Goal: Task Accomplishment & Management: Manage account settings

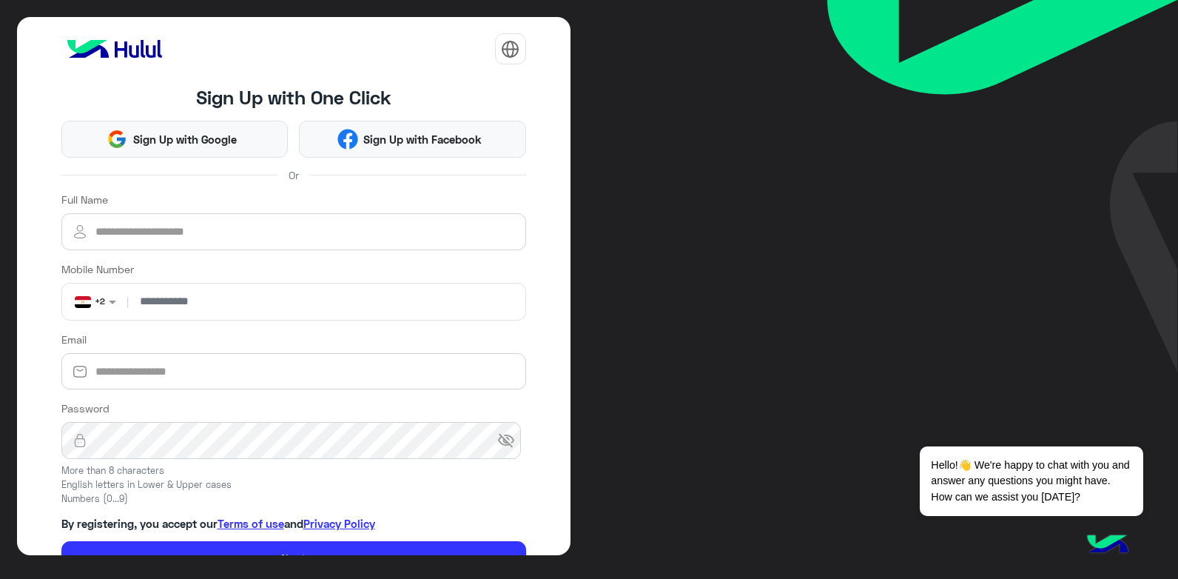
drag, startPoint x: 44, startPoint y: 3, endPoint x: 662, endPoint y: 387, distance: 728.3
click at [678, 392] on div "Sign Up with One Click Sign Up with Google Sign Up with Facebook Or Full Name M…" at bounding box center [589, 289] width 1178 height 579
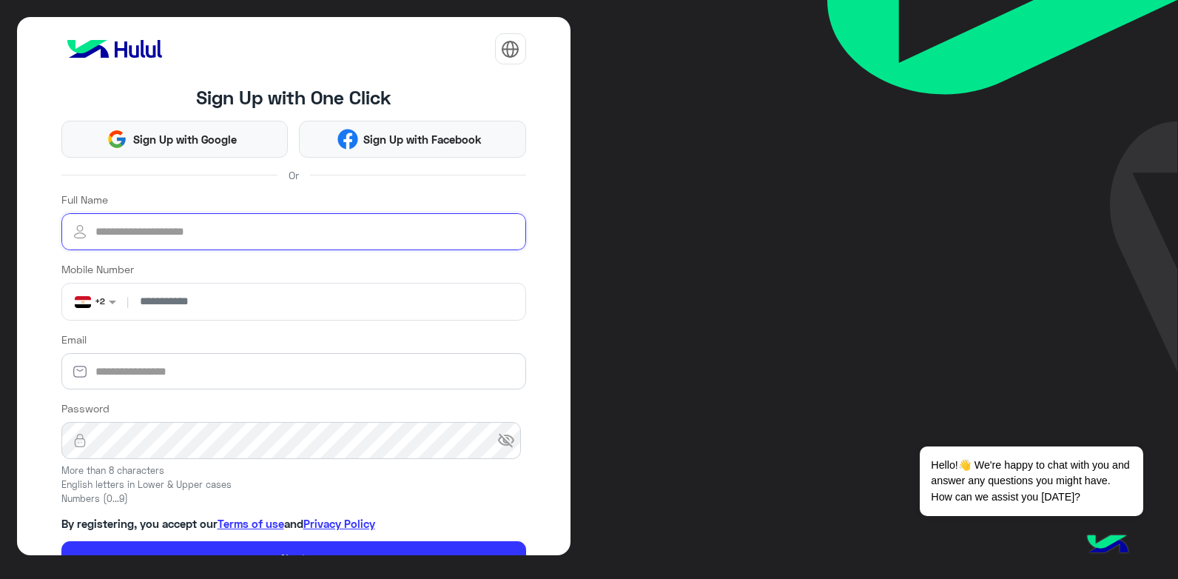
click at [187, 238] on input "Full Name" at bounding box center [293, 231] width 465 height 37
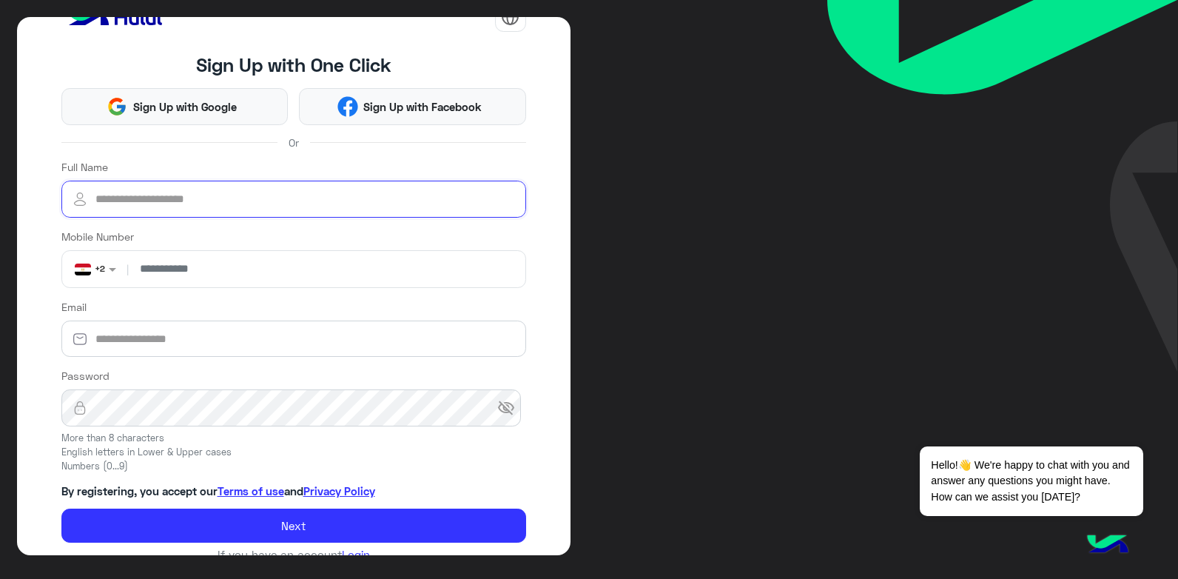
scroll to position [56, 0]
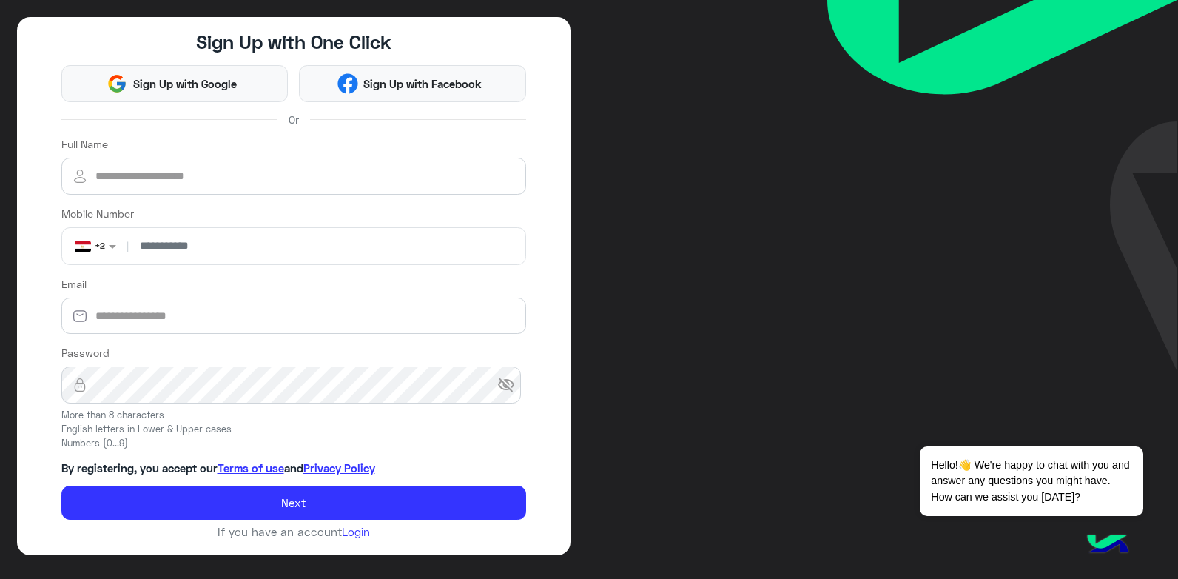
drag, startPoint x: 3, startPoint y: 4, endPoint x: 692, endPoint y: 73, distance: 692.5
click at [692, 73] on div "Sign Up with One Click Sign Up with Google Sign Up with Facebook Or Full Name M…" at bounding box center [589, 289] width 1178 height 579
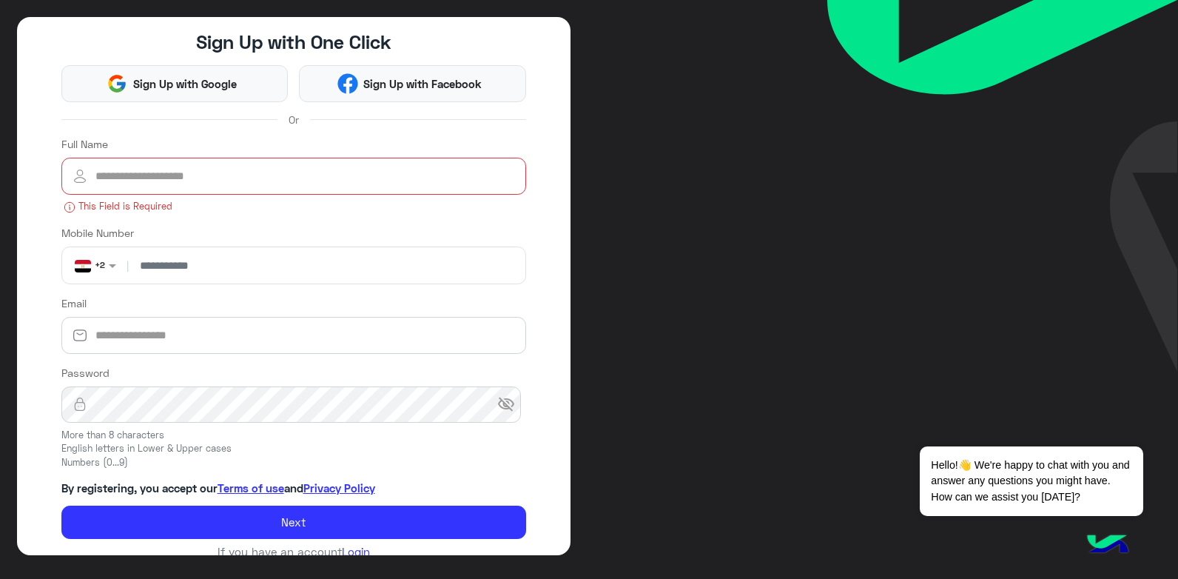
drag, startPoint x: 132, startPoint y: 6, endPoint x: 639, endPoint y: 206, distance: 545.6
click at [639, 206] on div "Sign Up with One Click Sign Up with Google Sign Up with Facebook Or Full Name T…" at bounding box center [589, 289] width 1178 height 579
click at [212, 179] on input "Full Name" at bounding box center [293, 176] width 465 height 37
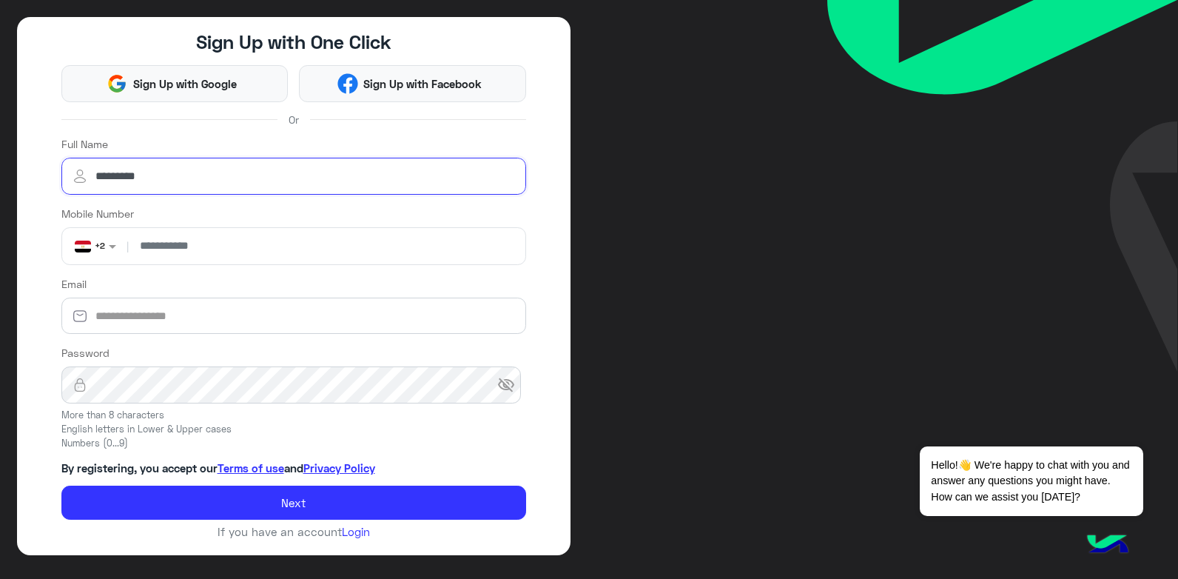
type input "*********"
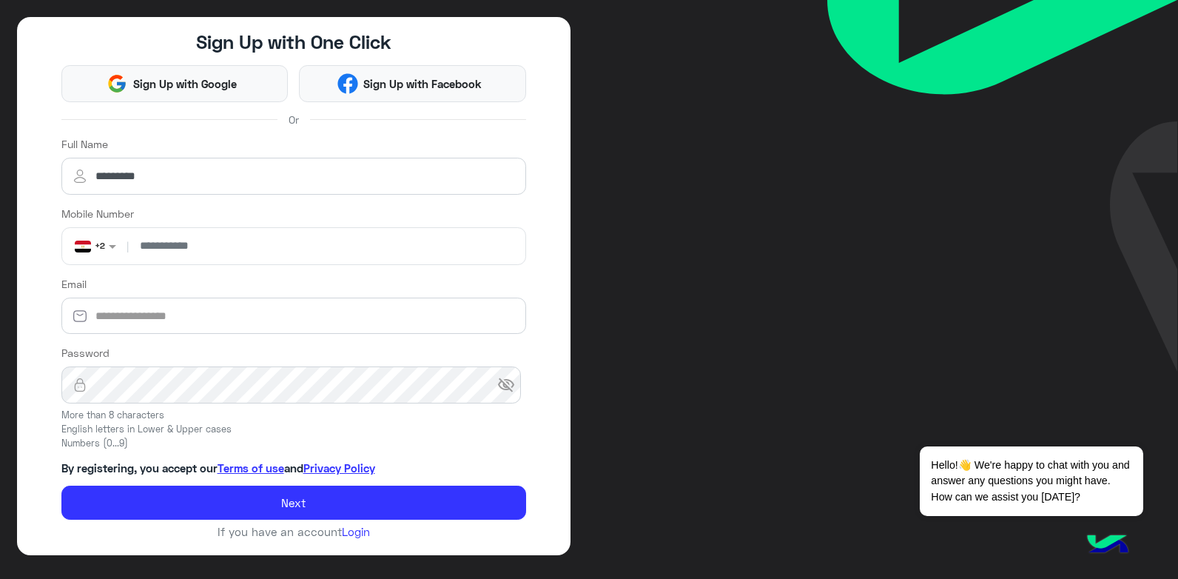
click at [196, 252] on input "number" at bounding box center [326, 246] width 389 height 37
type input "**********"
click at [146, 311] on input "Email" at bounding box center [293, 316] width 465 height 37
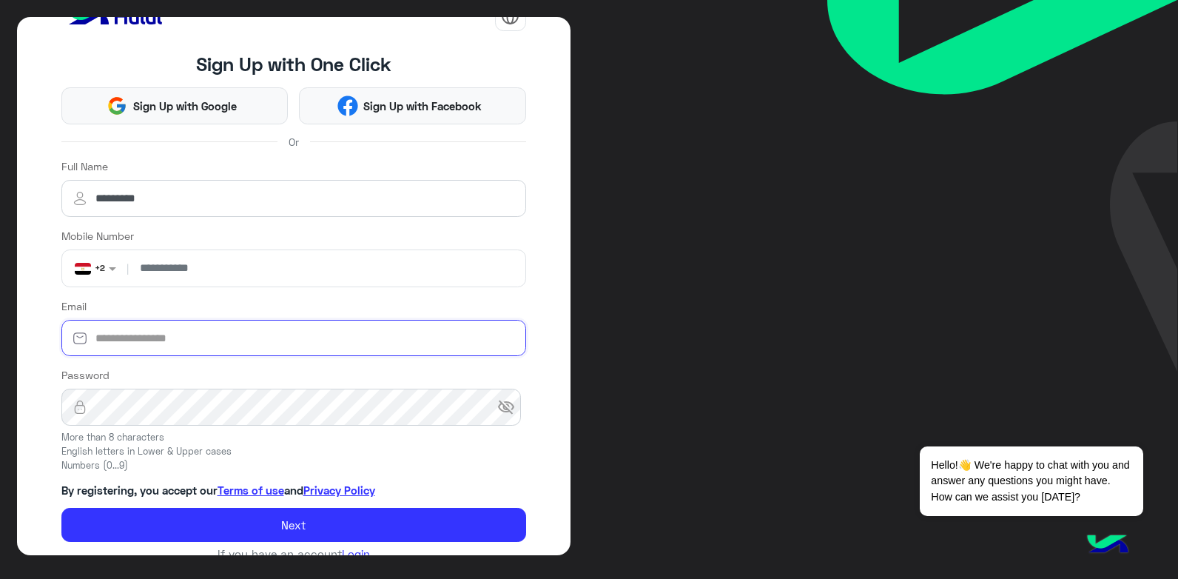
scroll to position [56, 0]
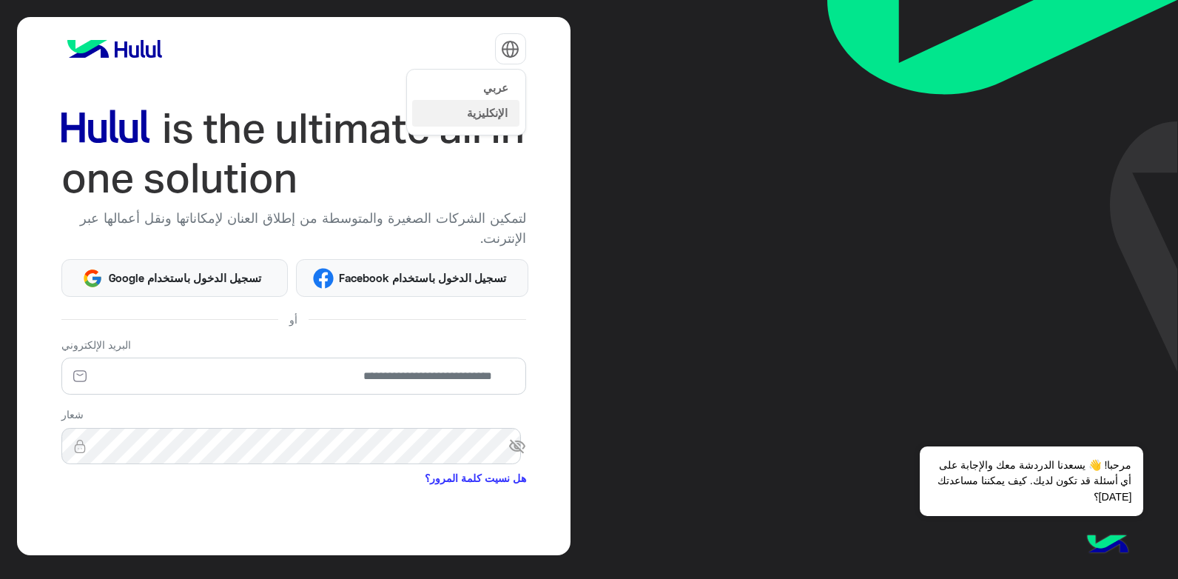
click at [491, 86] on span "عربي" at bounding box center [495, 87] width 25 height 13
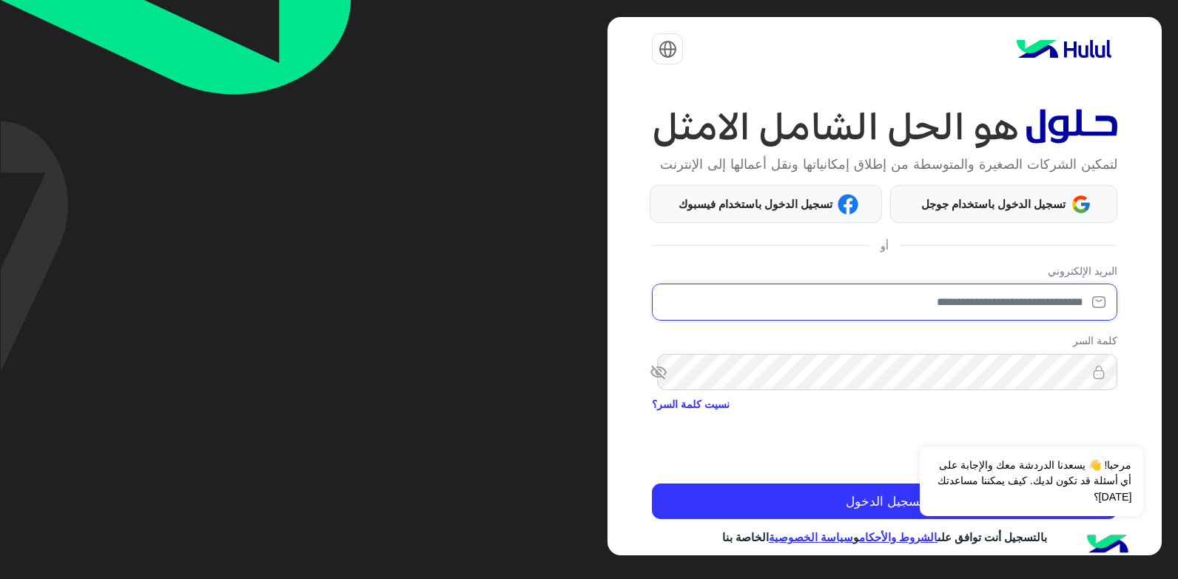
click at [940, 320] on input "email" at bounding box center [884, 301] width 465 height 37
type input "*"
type input "**********"
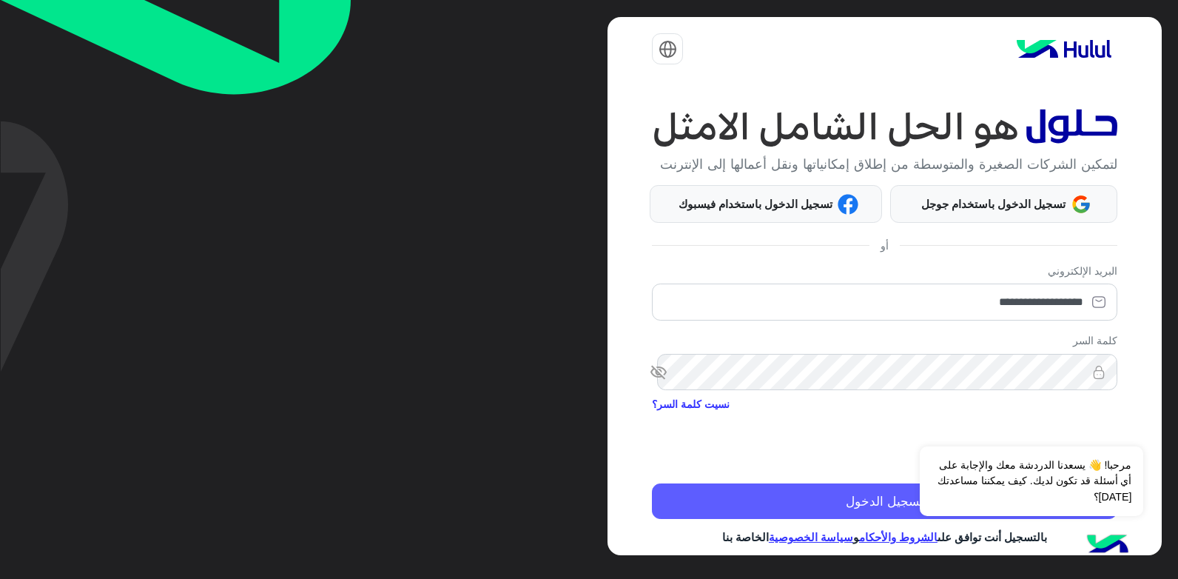
click at [835, 519] on button "تسجيل الدخول" at bounding box center [884, 501] width 465 height 36
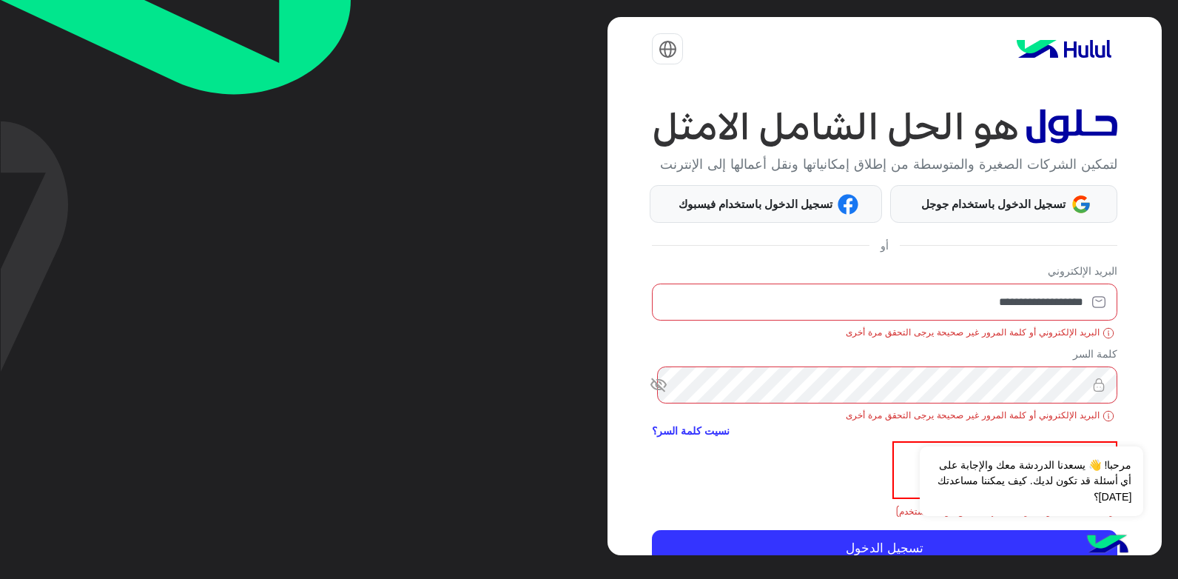
click at [663, 398] on span "visibility_off" at bounding box center [665, 385] width 27 height 27
click at [662, 398] on span "رؤية" at bounding box center [665, 385] width 27 height 27
click at [1089, 443] on button "الرفض ✕" at bounding box center [1099, 428] width 89 height 30
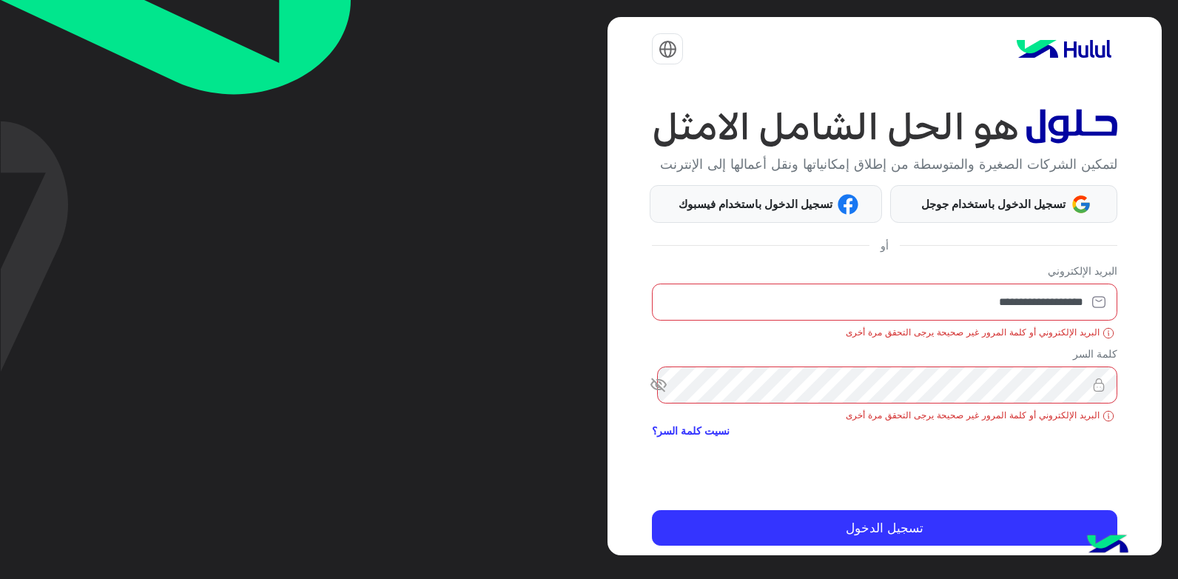
scroll to position [70, 0]
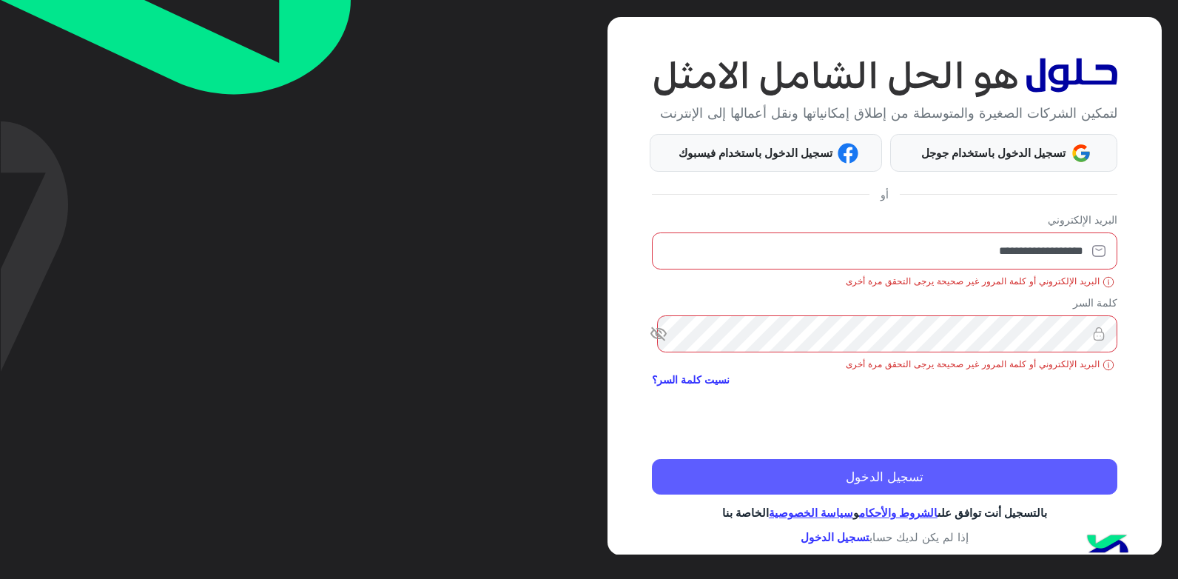
click at [859, 472] on button "تسجيل الدخول" at bounding box center [884, 477] width 465 height 36
click at [899, 477] on button "تسجيل الدخول" at bounding box center [884, 477] width 465 height 36
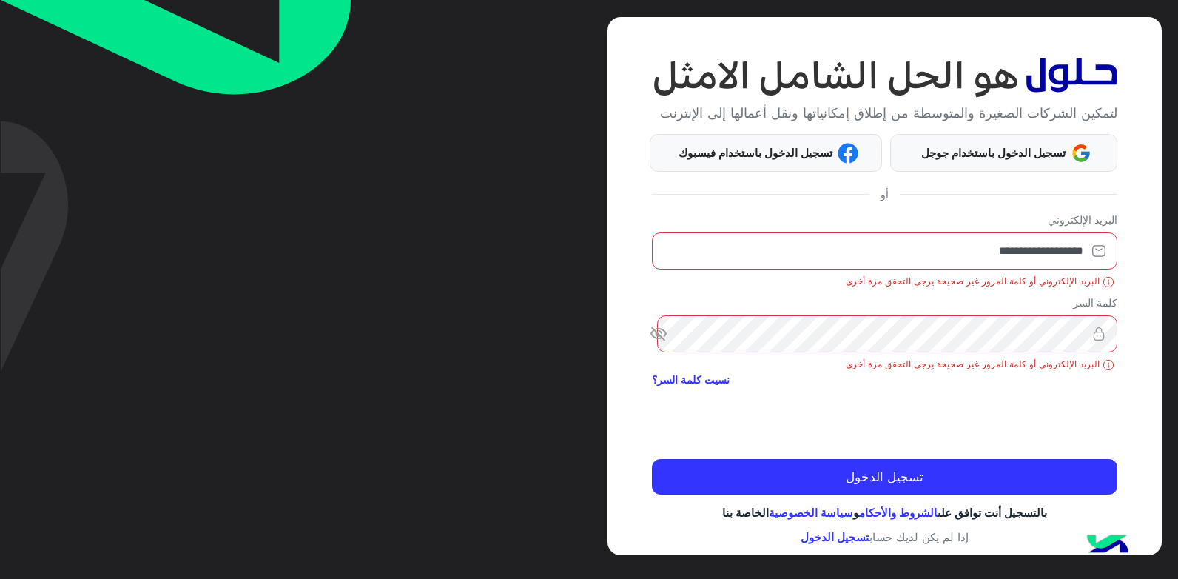
click at [671, 333] on span "visibility_off" at bounding box center [665, 333] width 27 height 27
click at [671, 333] on span "رؤية" at bounding box center [665, 333] width 27 height 27
click at [964, 249] on input "**********" at bounding box center [884, 250] width 465 height 37
click at [513, 306] on div "**********" at bounding box center [589, 289] width 1178 height 579
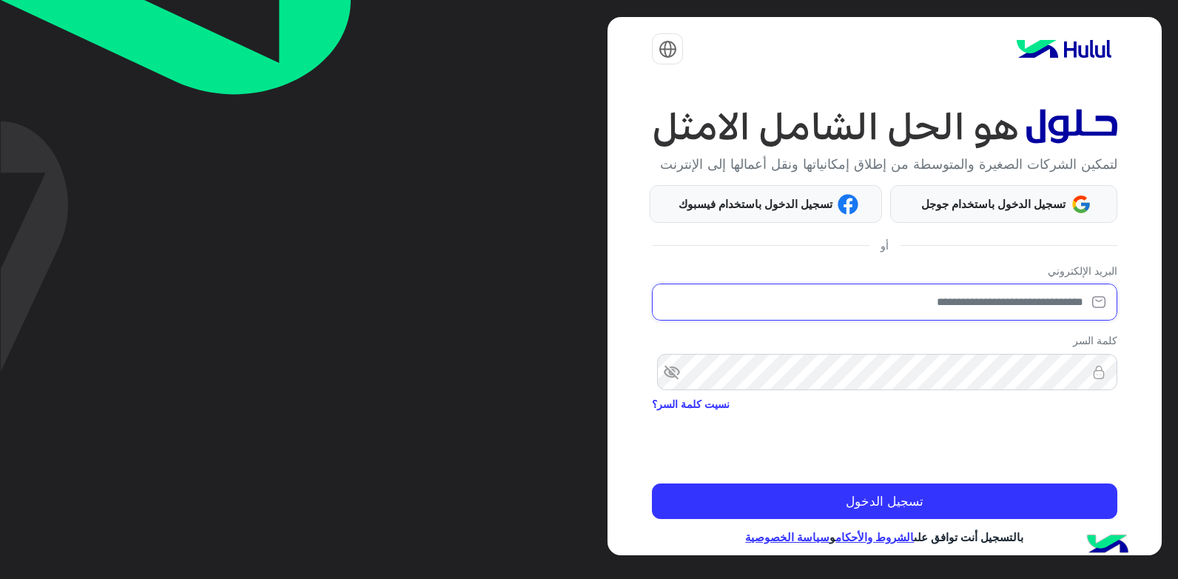
click at [924, 320] on input "email" at bounding box center [884, 301] width 465 height 37
type input "**********"
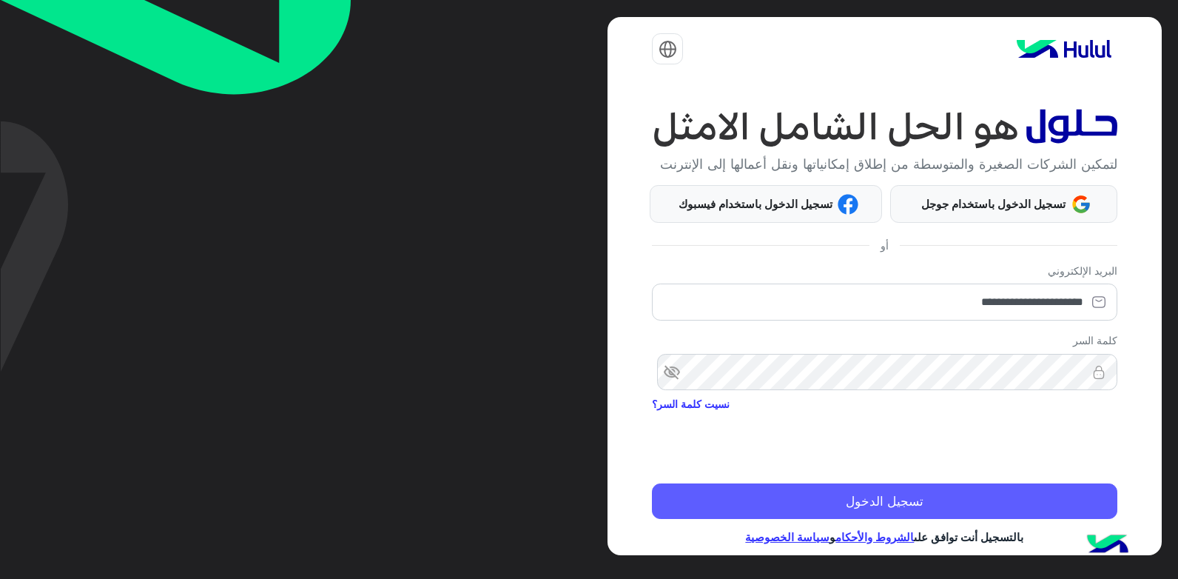
click at [975, 508] on button "تسجيل الدخول" at bounding box center [884, 501] width 465 height 36
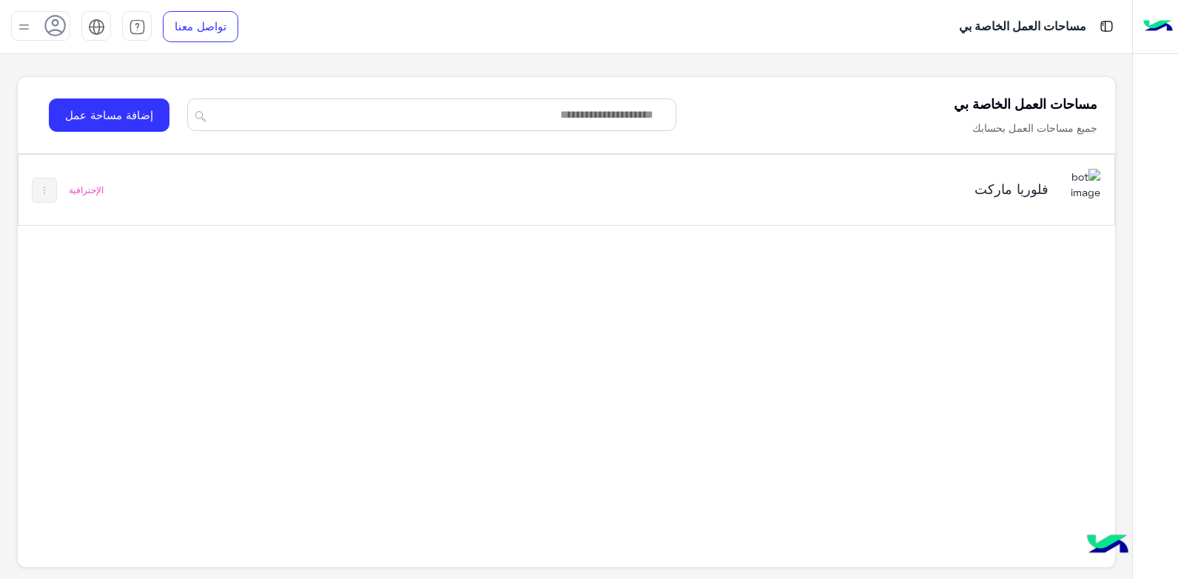
click at [23, 26] on img at bounding box center [24, 27] width 19 height 19
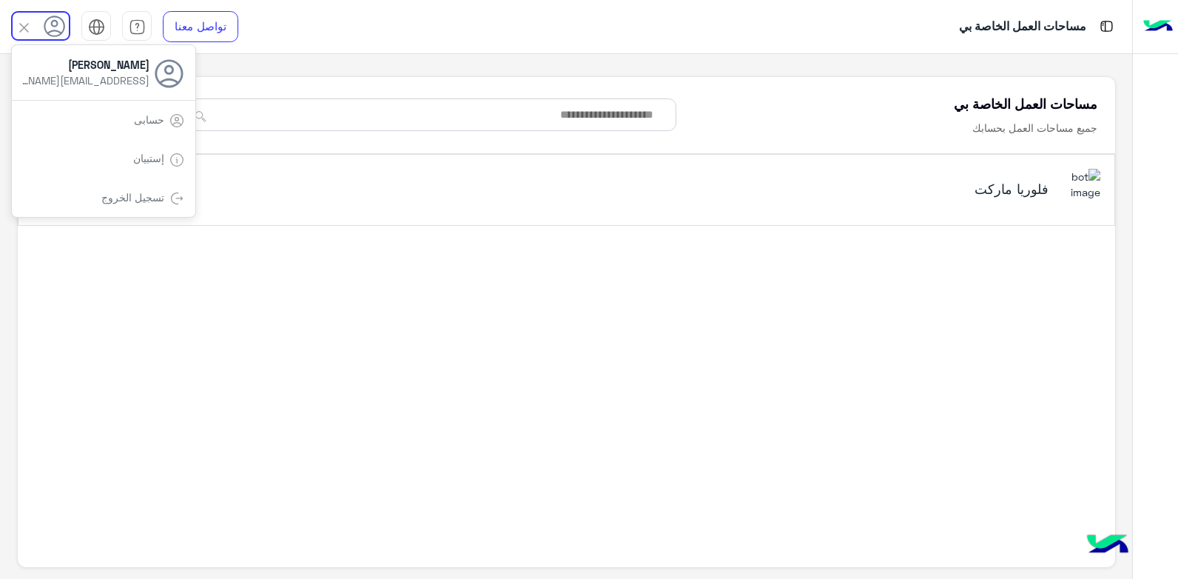
click at [83, 195] on div "تسجيل الخروج" at bounding box center [104, 197] width 184 height 39
click at [156, 198] on link "تسجيل الخروج" at bounding box center [132, 197] width 63 height 13
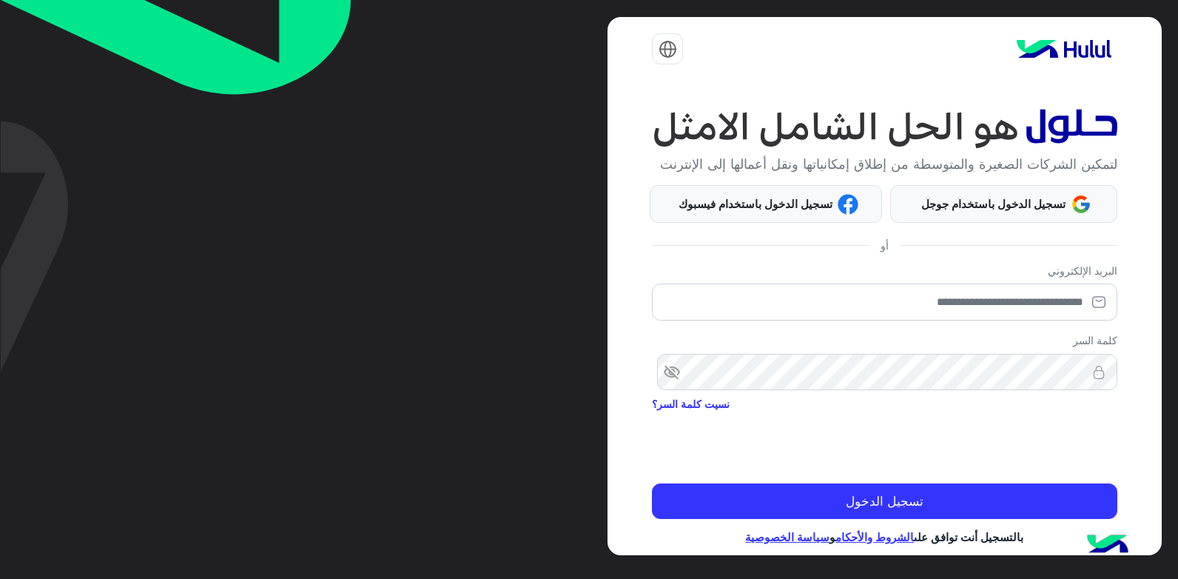
drag, startPoint x: 58, startPoint y: 0, endPoint x: 453, endPoint y: 125, distance: 414.6
click at [453, 125] on div "لتمكين الشركات الصغيرة والمتوسطة من إطلاق إمكانياتها ونقل أعمالها إلى الإنترنت …" at bounding box center [589, 289] width 1178 height 579
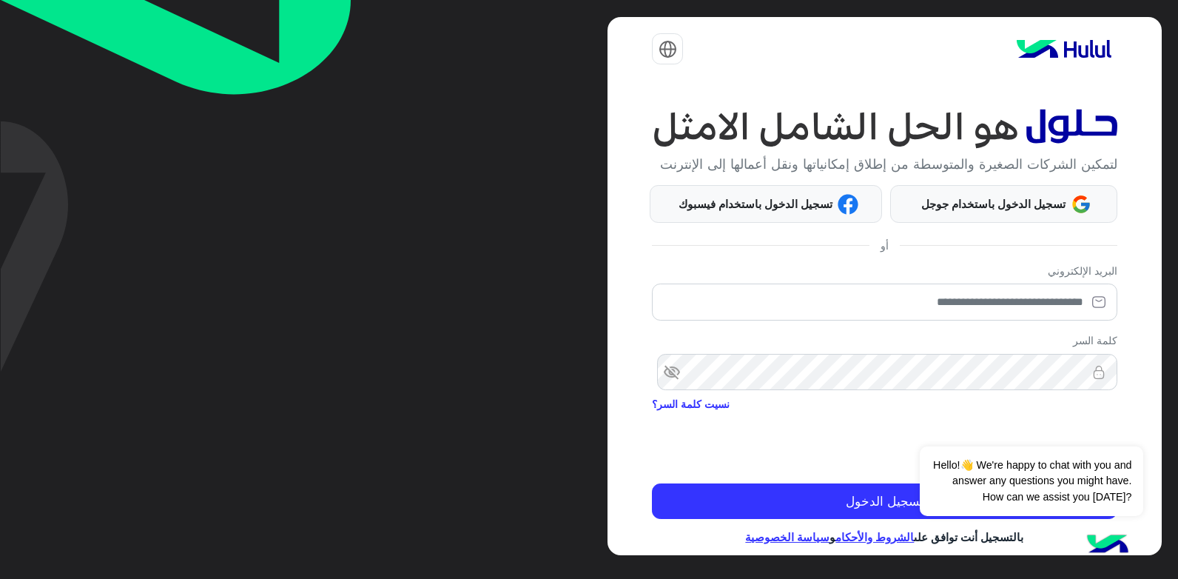
click at [677, 386] on span "visibility_off" at bounding box center [665, 372] width 27 height 27
click at [677, 386] on span "visibility" at bounding box center [665, 372] width 27 height 27
click at [677, 386] on span "visibility_off" at bounding box center [665, 372] width 27 height 27
click at [677, 386] on span "visibility" at bounding box center [665, 372] width 27 height 27
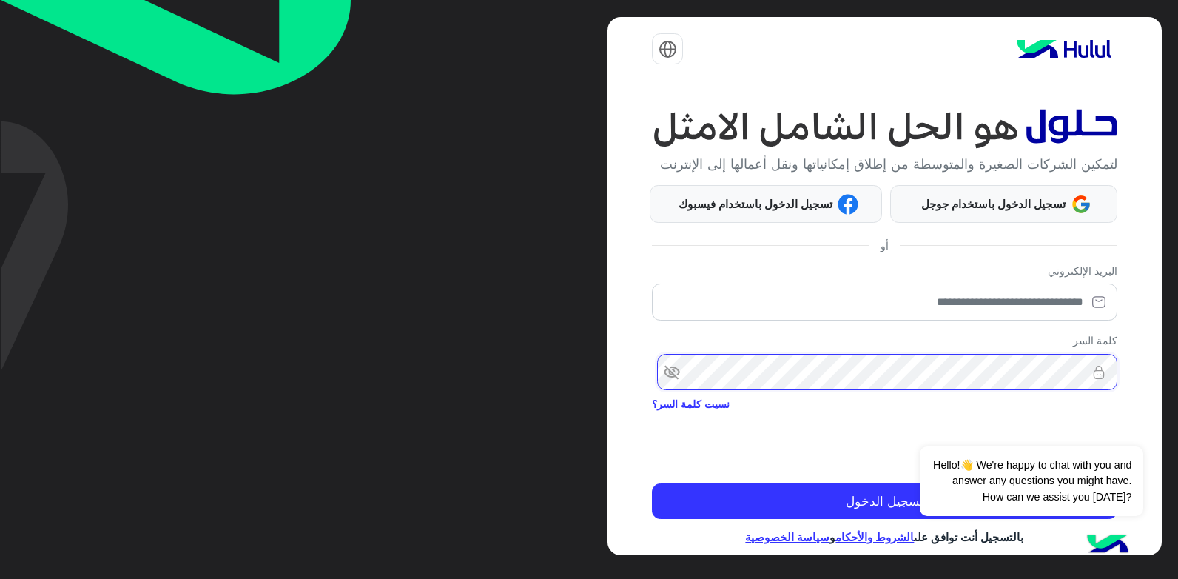
click at [1118, 387] on div "لتمكين الشركات الصغيرة والمتوسطة من إطلاق إمكانياتها ونقل أعمالها إلى الإنترنت …" at bounding box center [885, 286] width 554 height 538
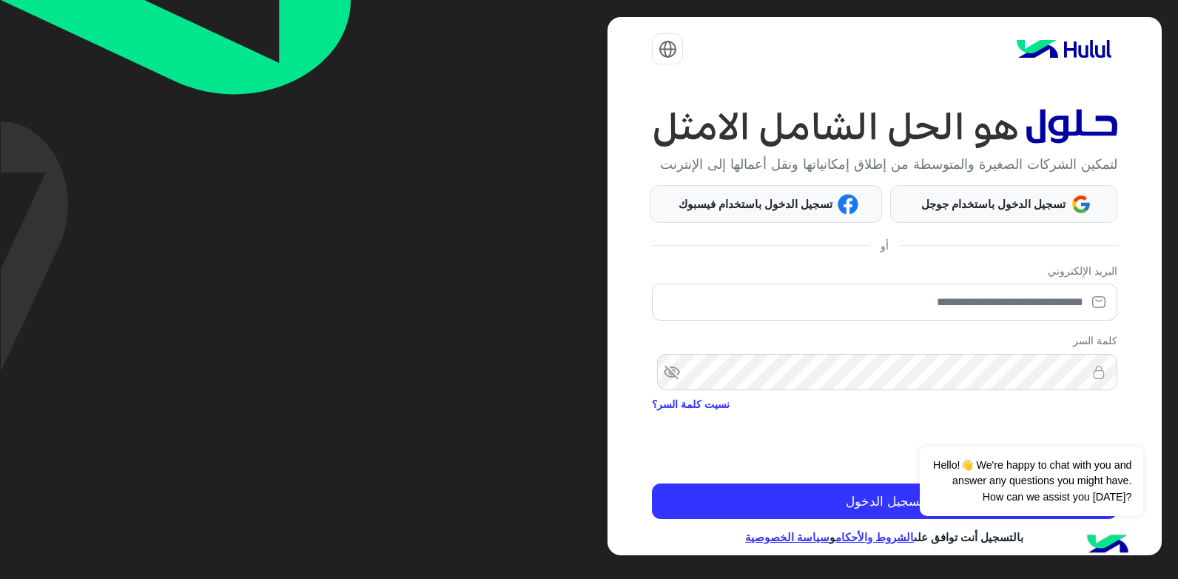
click at [676, 386] on span "visibility_off" at bounding box center [665, 372] width 27 height 27
click at [676, 386] on span "visibility" at bounding box center [665, 372] width 27 height 27
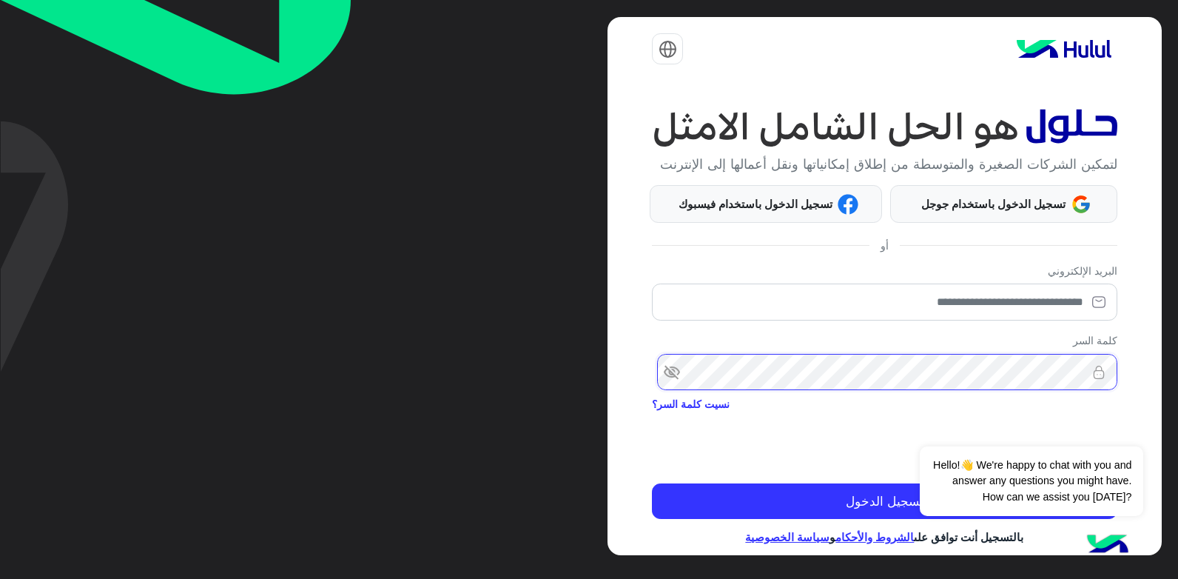
click at [1166, 380] on div "لتمكين الشركات الصغيرة والمتوسطة من إطلاق إمكانياتها ونقل أعمالها إلى الإنترنت …" at bounding box center [589, 289] width 1178 height 579
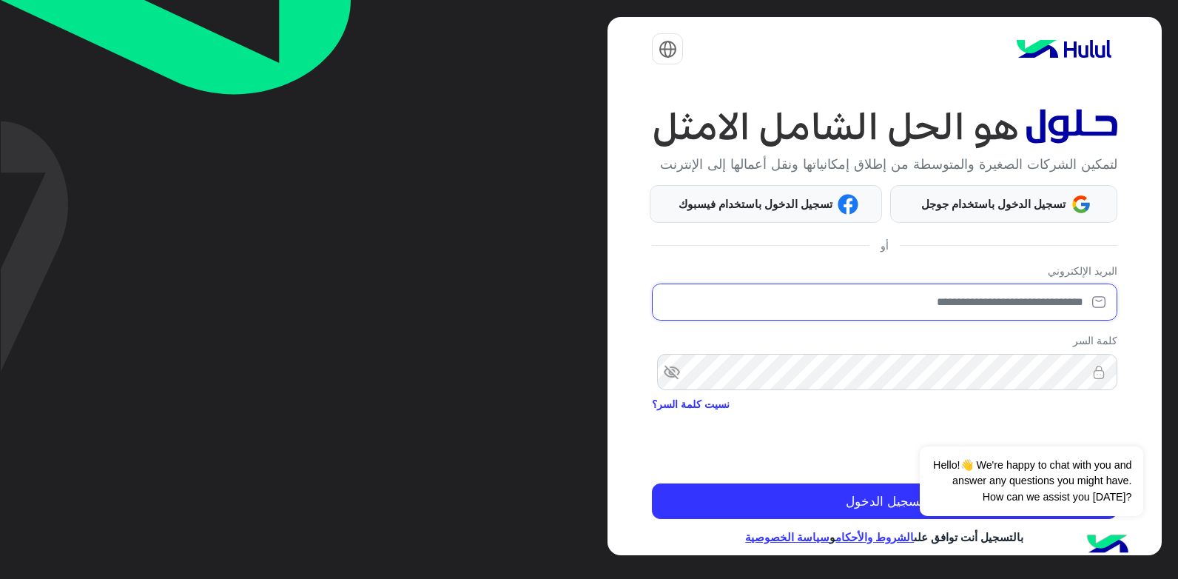
click at [958, 320] on input "email" at bounding box center [884, 301] width 465 height 37
click at [562, 366] on div "لتمكين الشركات الصغيرة والمتوسطة من إطلاق إمكانياتها ونقل أعمالها إلى الإنترنت …" at bounding box center [589, 289] width 1178 height 579
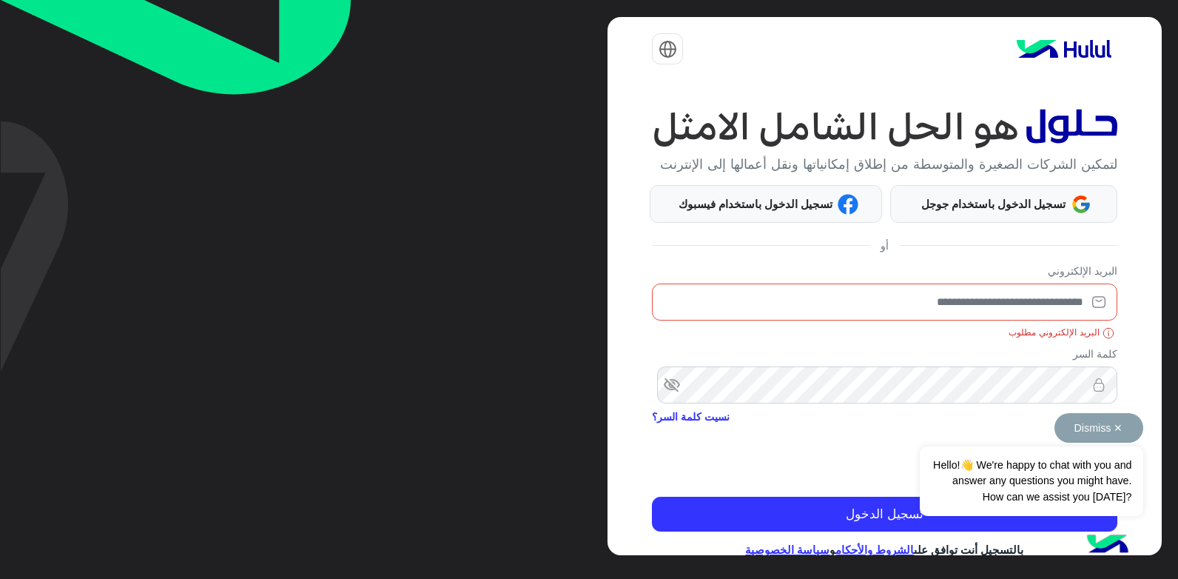
click at [1121, 434] on button "Dismiss ✕" at bounding box center [1099, 428] width 89 height 30
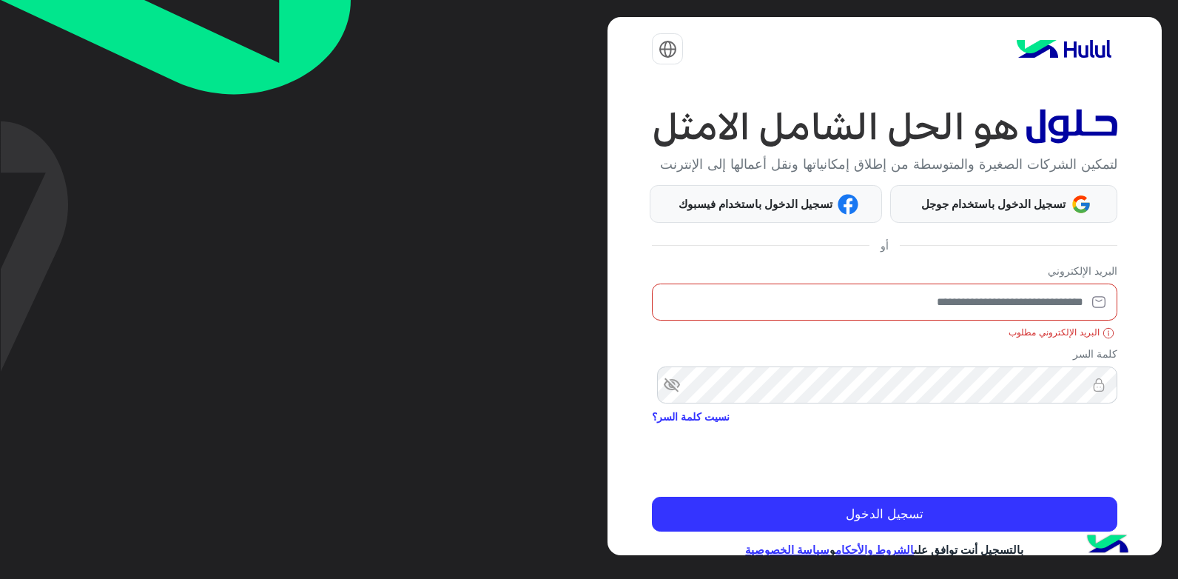
click at [1059, 320] on input "email" at bounding box center [884, 301] width 465 height 37
type input "**********"
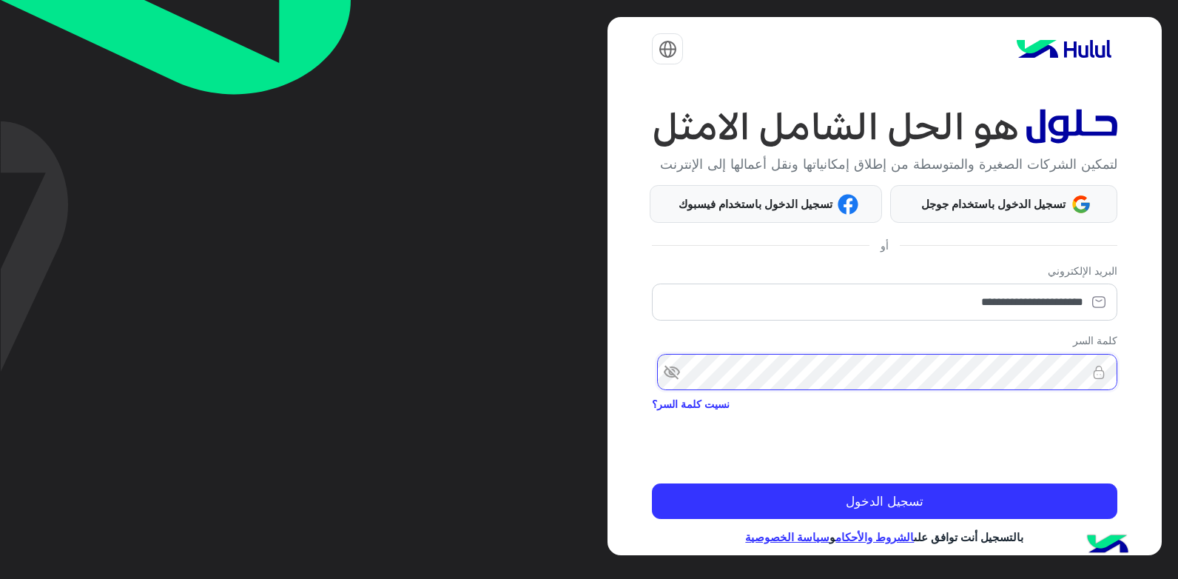
click at [1178, 408] on html "**********" at bounding box center [589, 289] width 1178 height 579
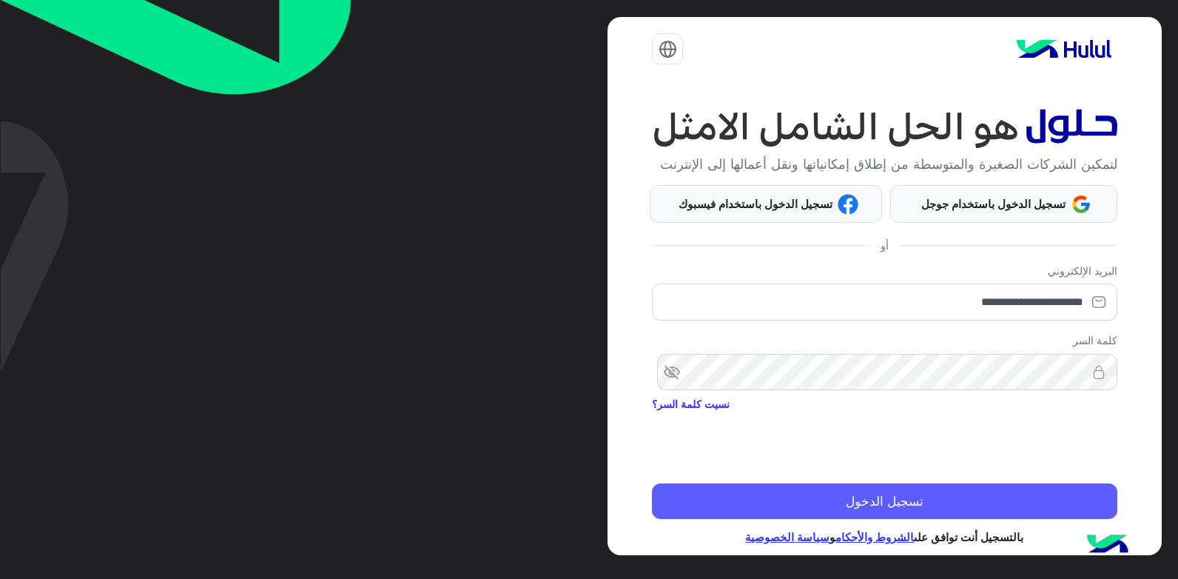
click at [924, 512] on button "تسجيل الدخول" at bounding box center [884, 501] width 465 height 36
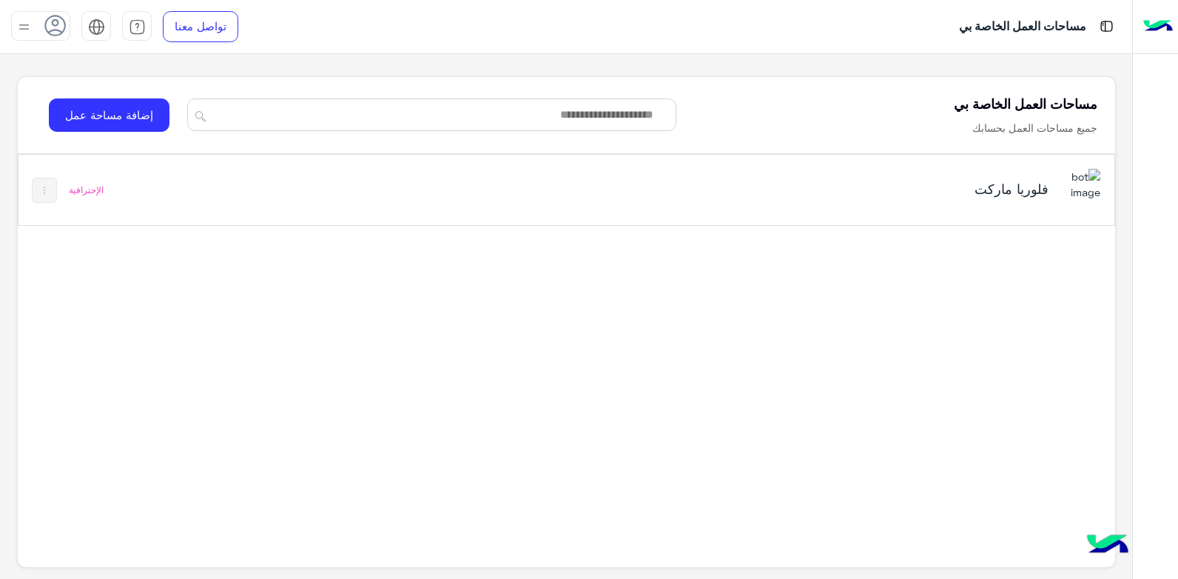
click at [807, 198] on div "فلوريا ماركت" at bounding box center [856, 190] width 385 height 21
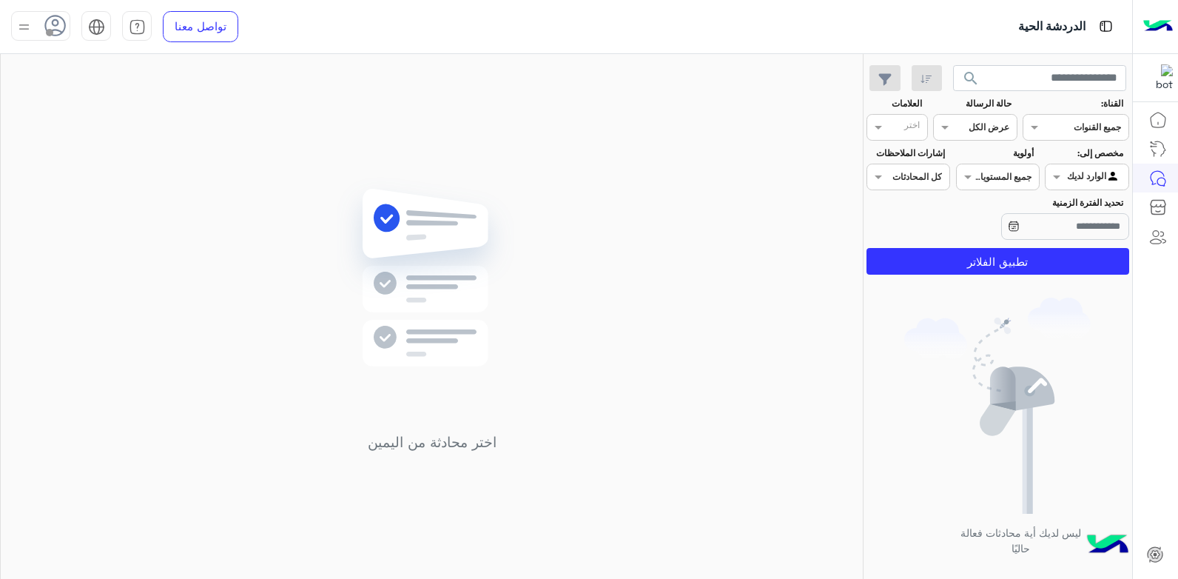
click at [27, 28] on img at bounding box center [24, 27] width 19 height 19
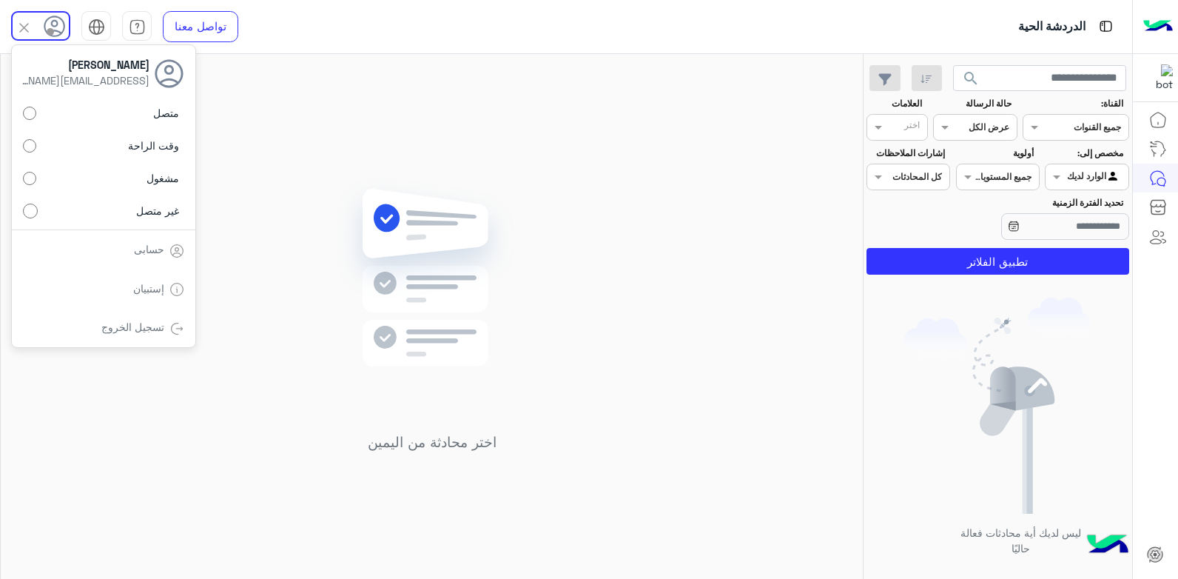
click at [117, 112] on label "متصل" at bounding box center [103, 113] width 161 height 27
click at [249, 232] on div "اختر محادثة من اليمين" at bounding box center [432, 319] width 862 height 531
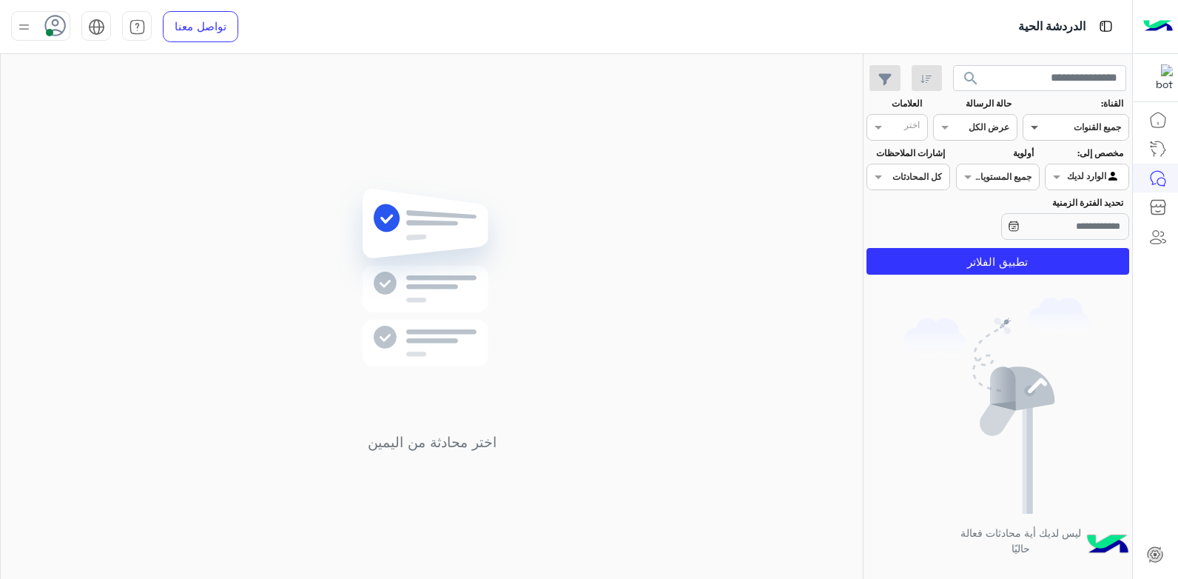
click at [1031, 127] on span at bounding box center [1033, 127] width 19 height 16
click at [1033, 124] on span at bounding box center [1033, 127] width 19 height 16
click at [1056, 173] on span at bounding box center [1055, 177] width 19 height 16
click at [1072, 210] on b "غير معينة" at bounding box center [1087, 206] width 40 height 13
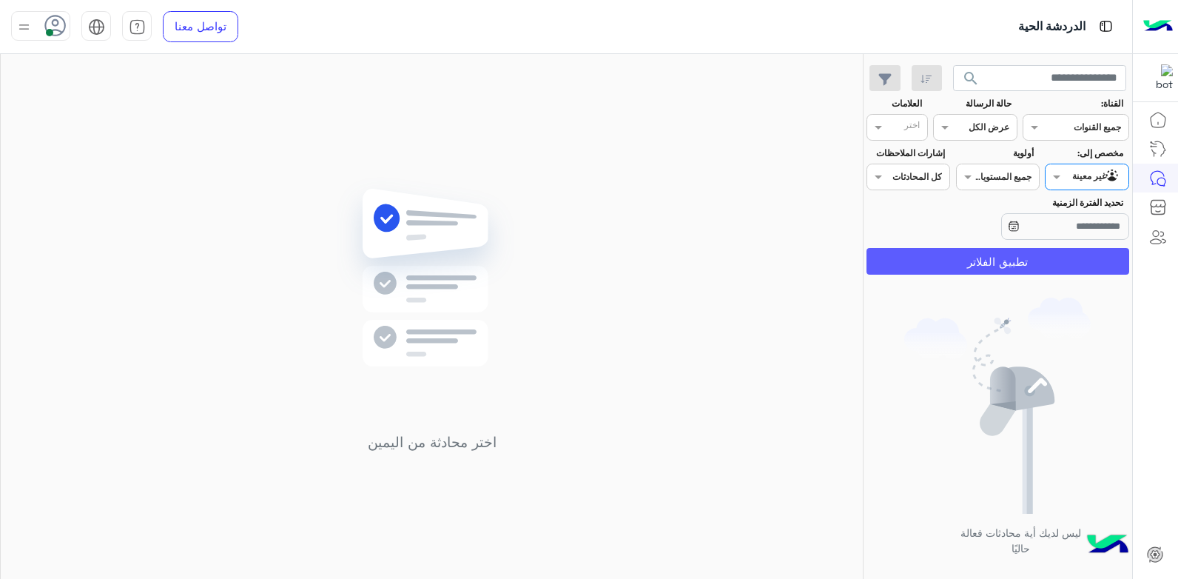
click at [930, 272] on button "تطبيق الفلاتر" at bounding box center [998, 261] width 263 height 27
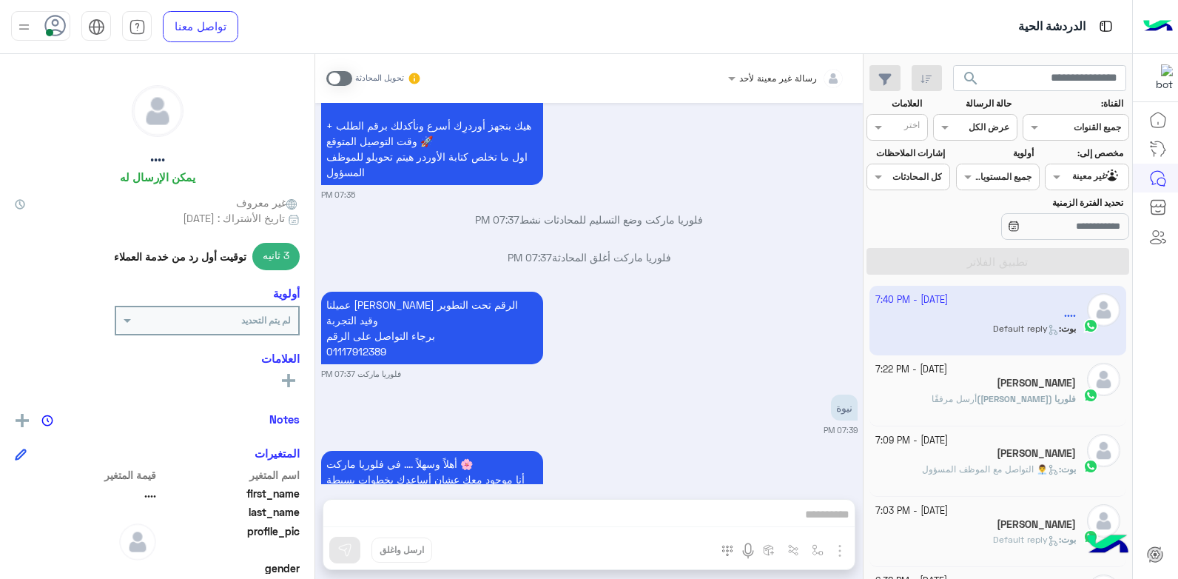
scroll to position [3328, 0]
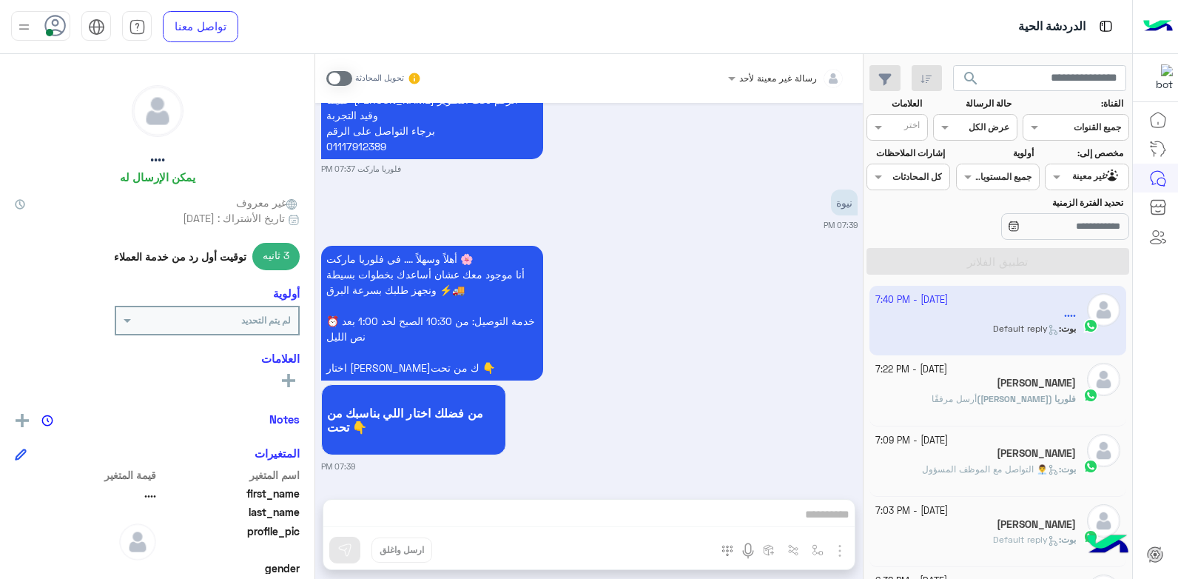
click at [762, 514] on div "رسالة غير معينة لأحد تحويل المحادثة [DATE] السلام عليكم 07:45 PM أهلاً وسهلاً .…" at bounding box center [589, 319] width 548 height 531
click at [805, 523] on div "رسالة غير معينة لأحد تحويل المحادثة [DATE] السلام عليكم 07:45 PM أهلاً وسهلاً .…" at bounding box center [589, 319] width 548 height 531
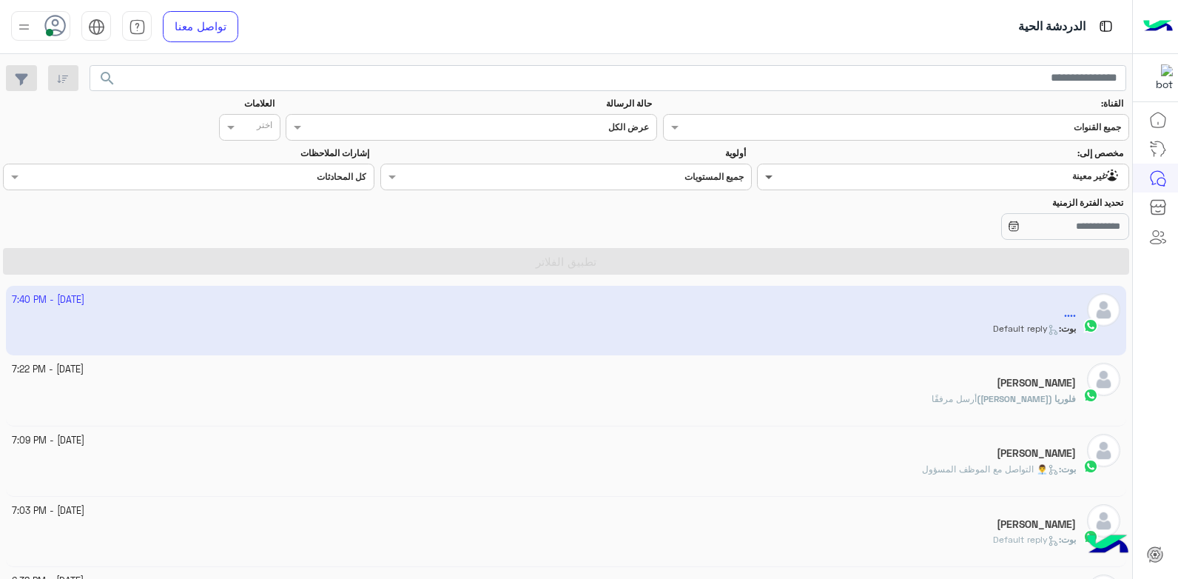
click at [769, 178] on span at bounding box center [767, 177] width 19 height 16
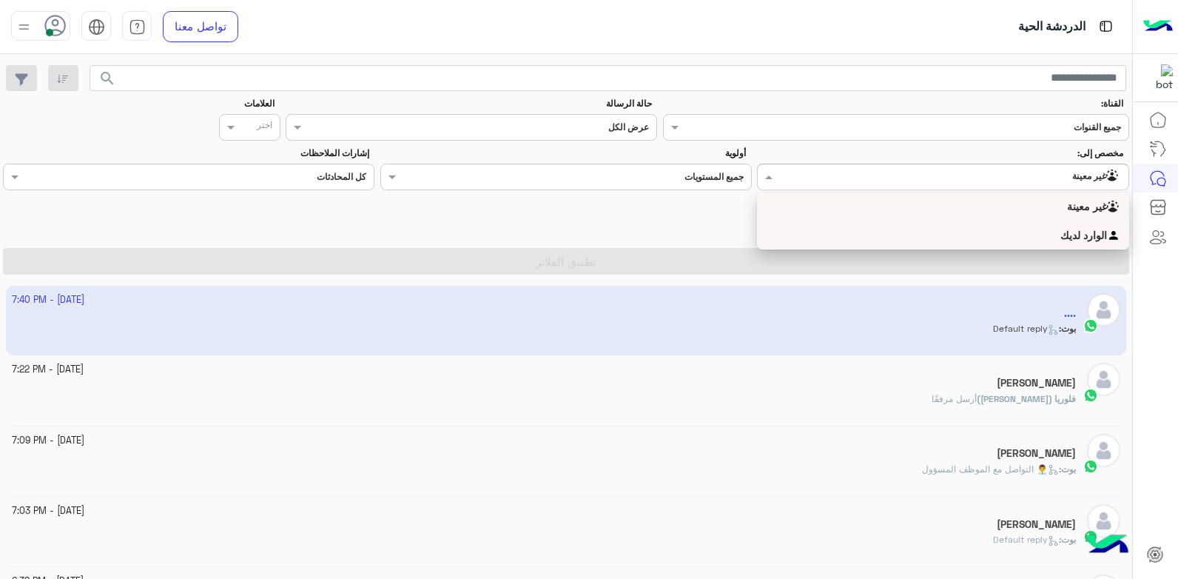
click at [886, 229] on div "الوارد لديك" at bounding box center [943, 235] width 372 height 29
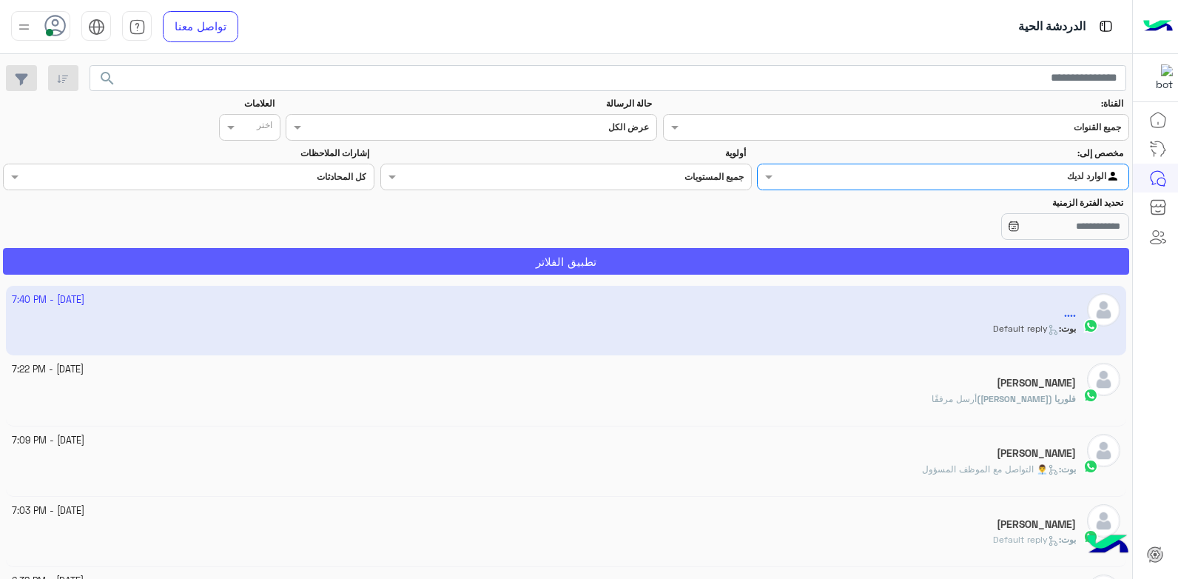
click at [691, 261] on button "تطبيق الفلاتر" at bounding box center [566, 261] width 1126 height 27
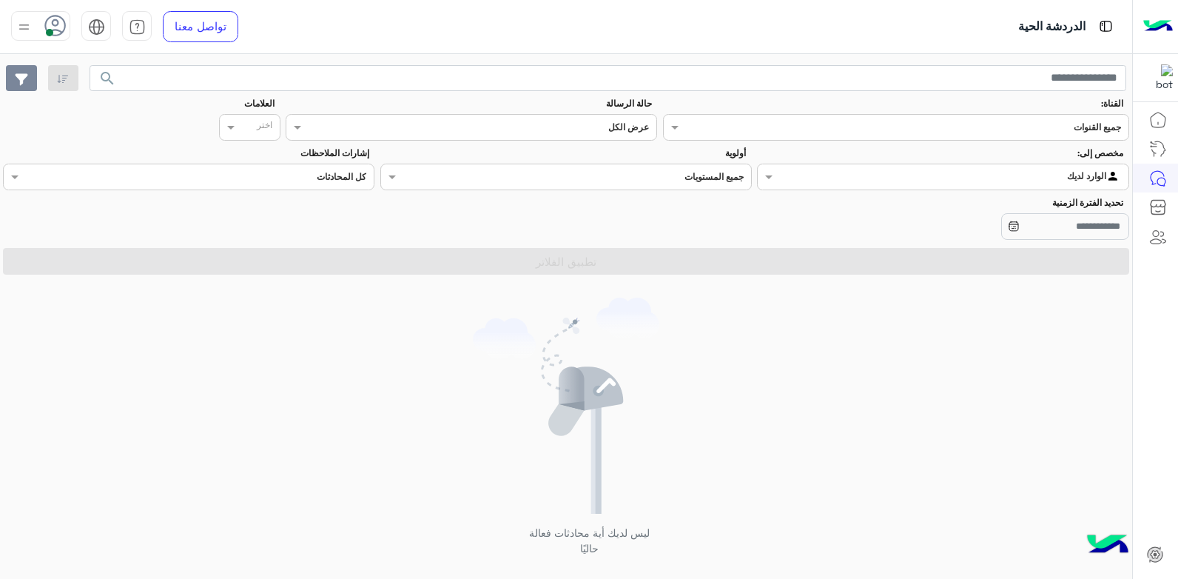
click at [10, 79] on button "button" at bounding box center [22, 78] width 32 height 27
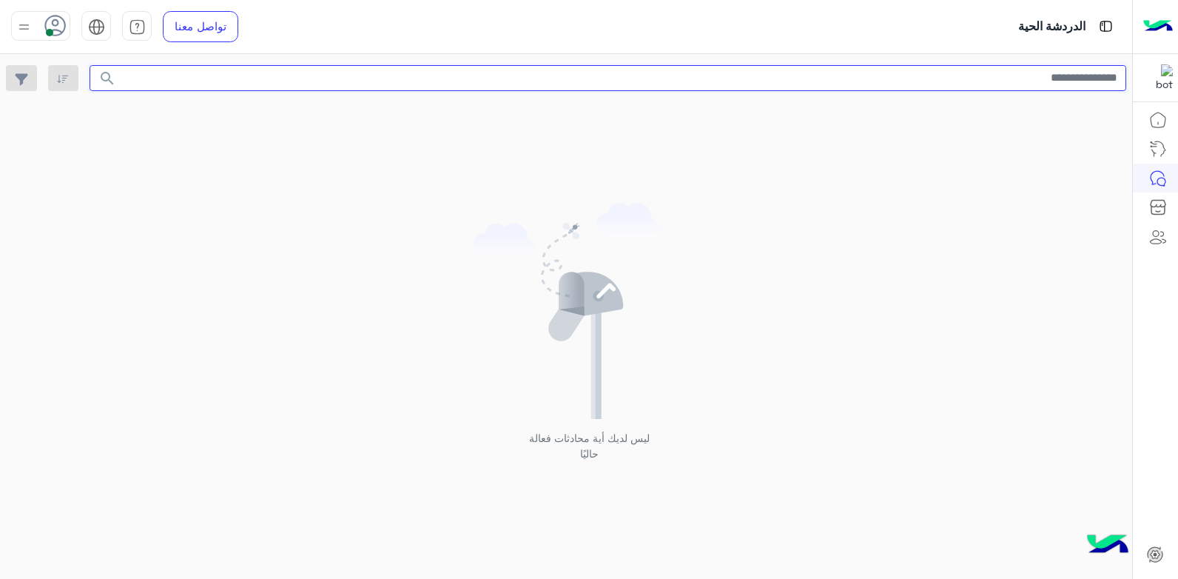
click at [221, 78] on input "text" at bounding box center [609, 78] width 1038 height 27
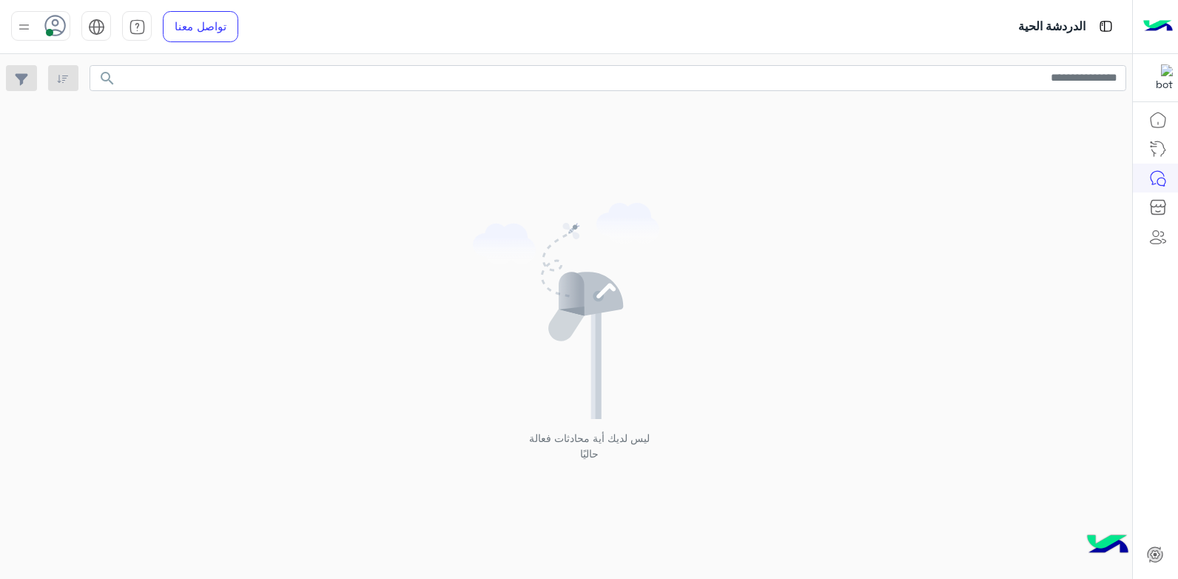
click at [285, 201] on div "ليس لديك أية محادثات فعالة حاليًا" at bounding box center [566, 337] width 1132 height 493
click at [1156, 178] on icon at bounding box center [1158, 178] width 18 height 18
click at [21, 83] on icon "button" at bounding box center [21, 79] width 13 height 12
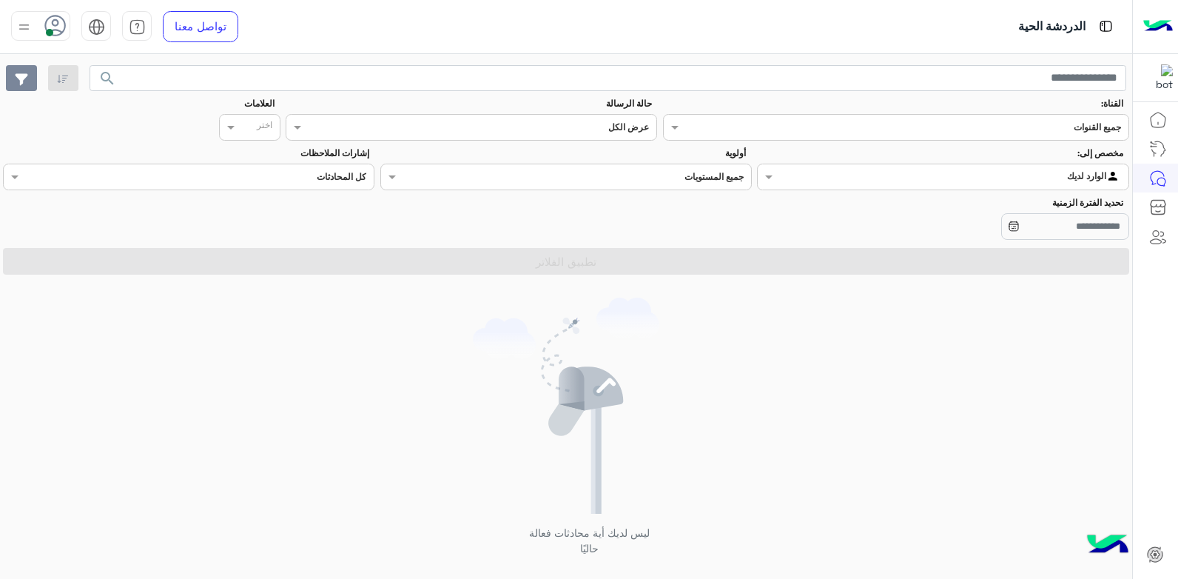
click at [21, 83] on icon "button" at bounding box center [21, 79] width 13 height 12
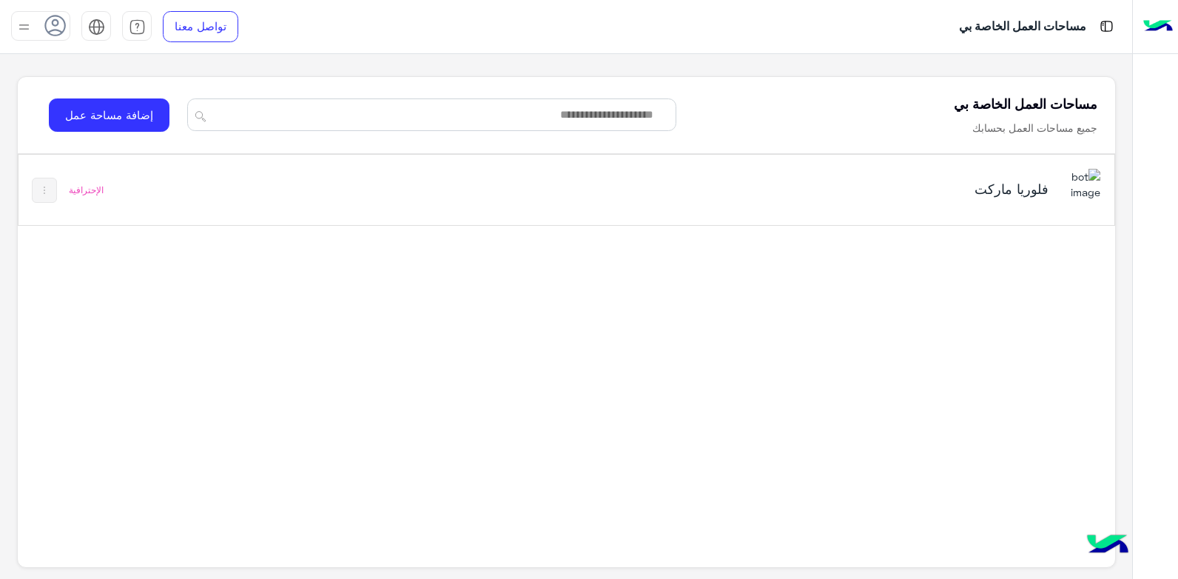
click at [897, 199] on div "فلوريا ماركت" at bounding box center [856, 190] width 385 height 21
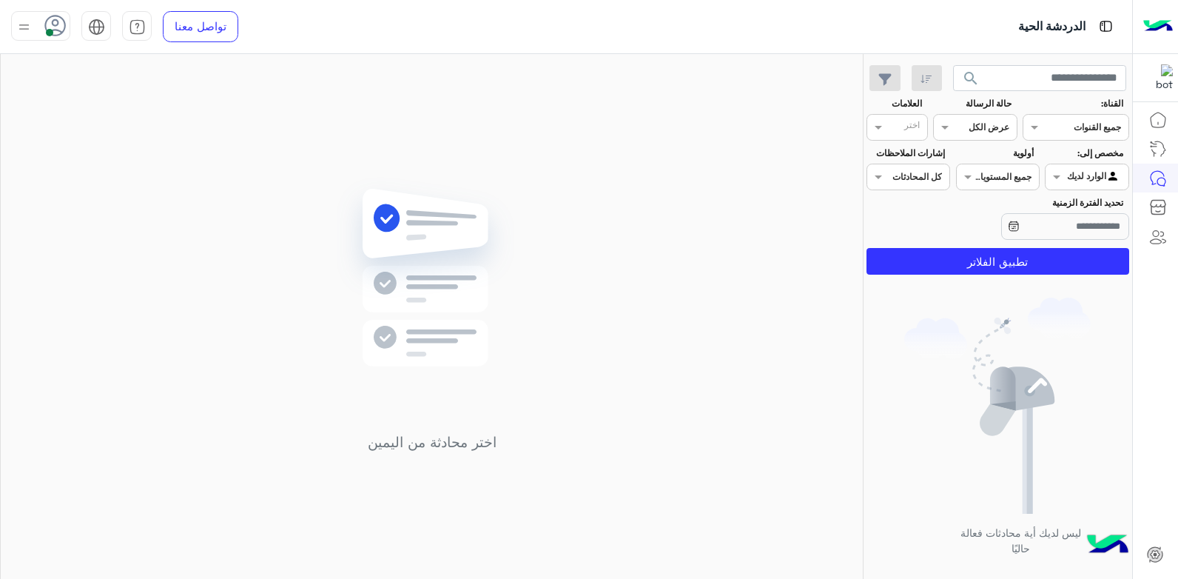
click at [28, 28] on img at bounding box center [24, 27] width 19 height 19
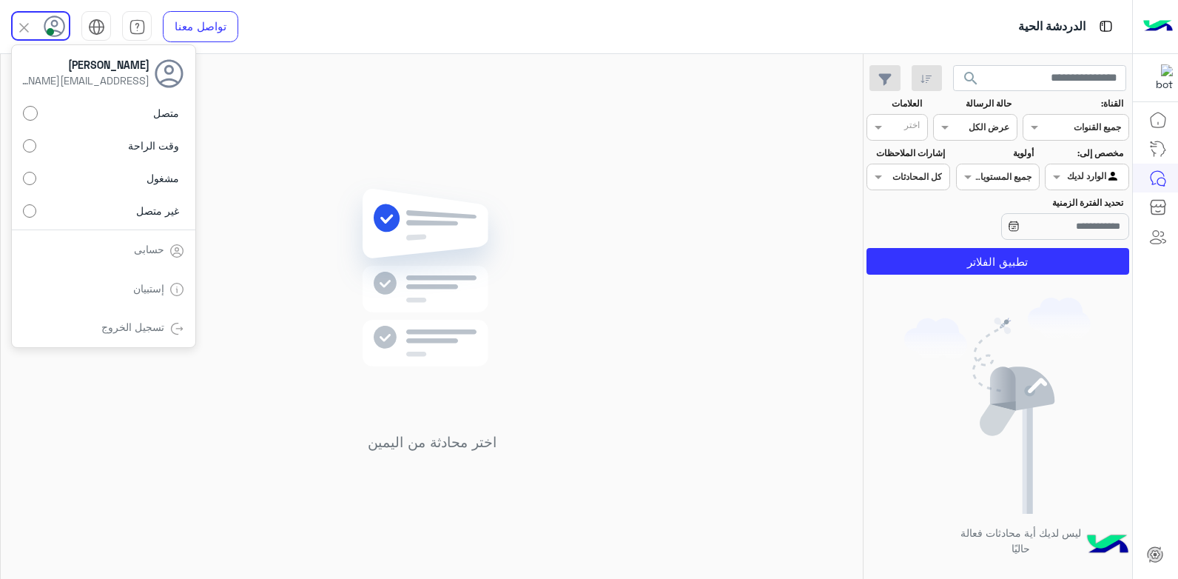
click at [84, 211] on label "غير متصل" at bounding box center [103, 210] width 161 height 27
click at [309, 162] on div "اختر محادثة من اليمين" at bounding box center [432, 319] width 862 height 531
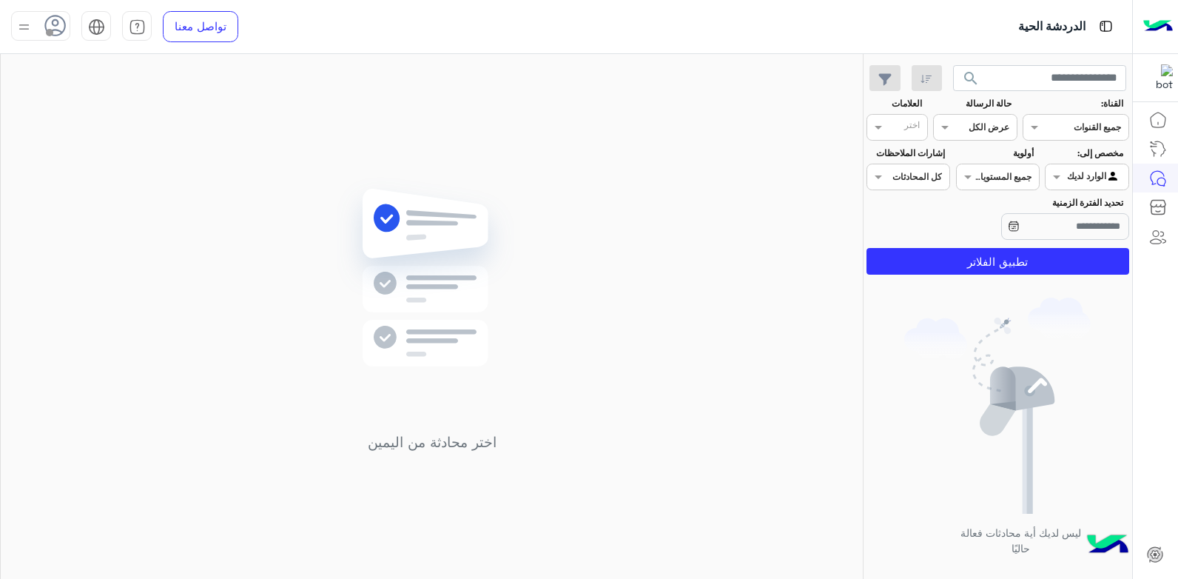
click at [35, 29] on div at bounding box center [40, 26] width 59 height 30
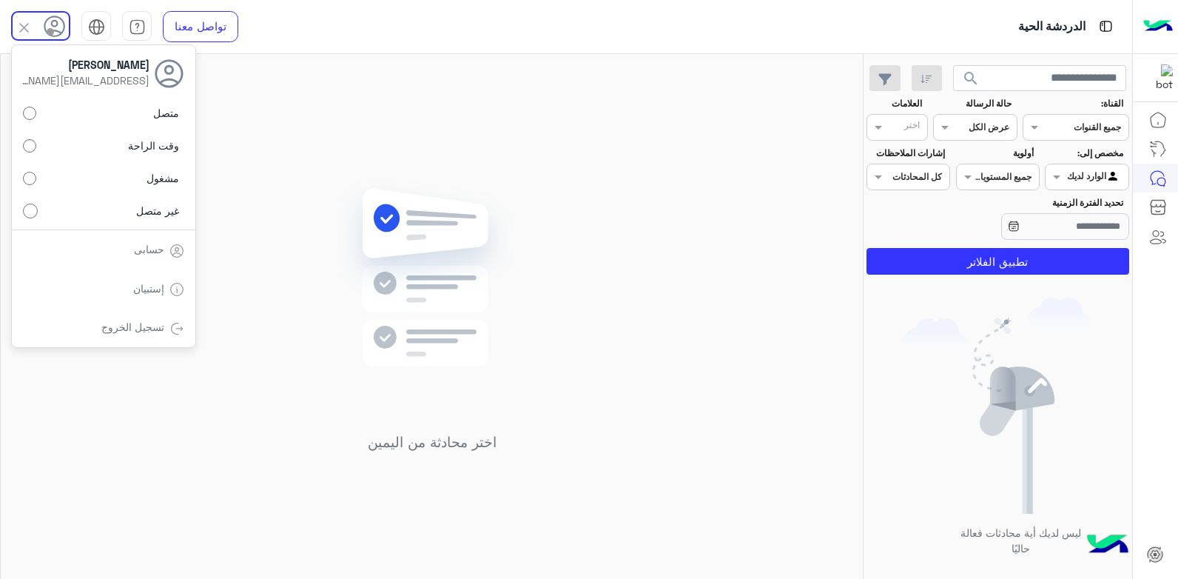
click at [80, 320] on div "تسجيل الخروج" at bounding box center [104, 327] width 184 height 39
click at [132, 325] on link "تسجيل الخروج" at bounding box center [132, 326] width 63 height 13
